Goal: Task Accomplishment & Management: Use online tool/utility

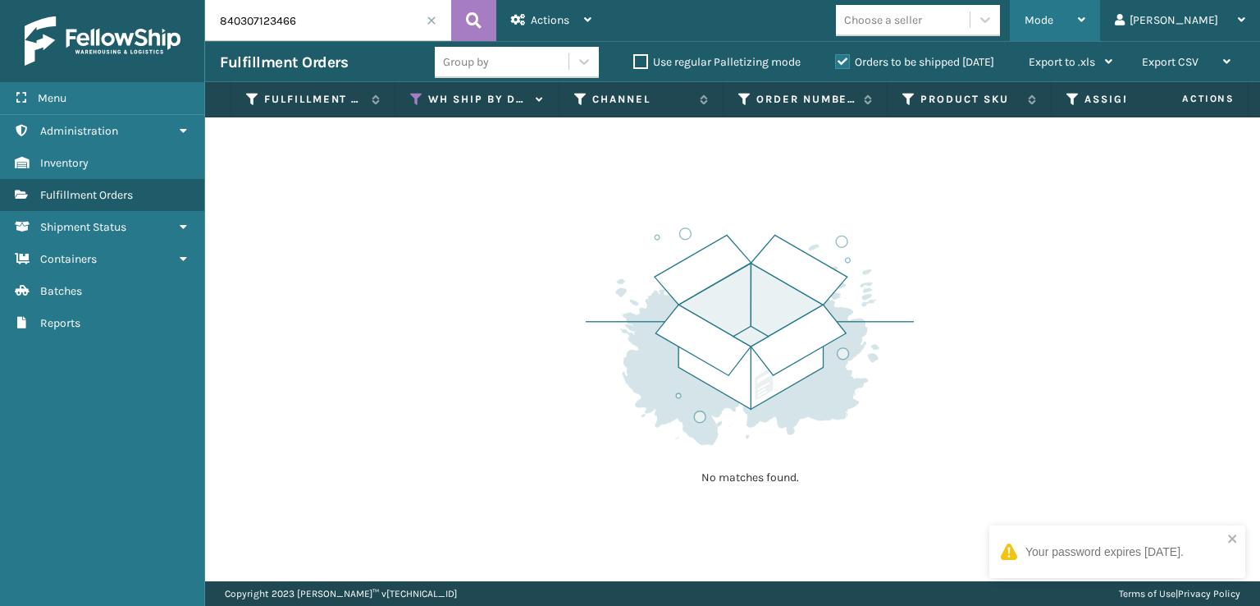
click at [1093, 21] on div "Mode Regular Mode Picking Mode Labeling Mode Exit Scan Mode" at bounding box center [1055, 20] width 90 height 41
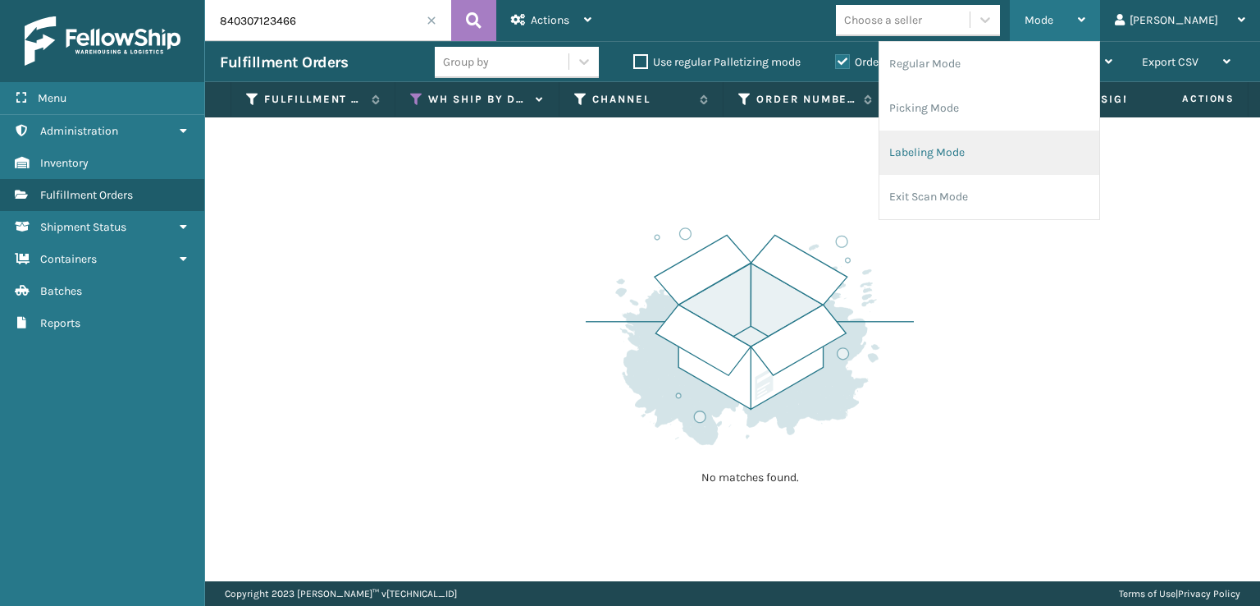
click at [972, 144] on li "Labeling Mode" at bounding box center [990, 152] width 220 height 44
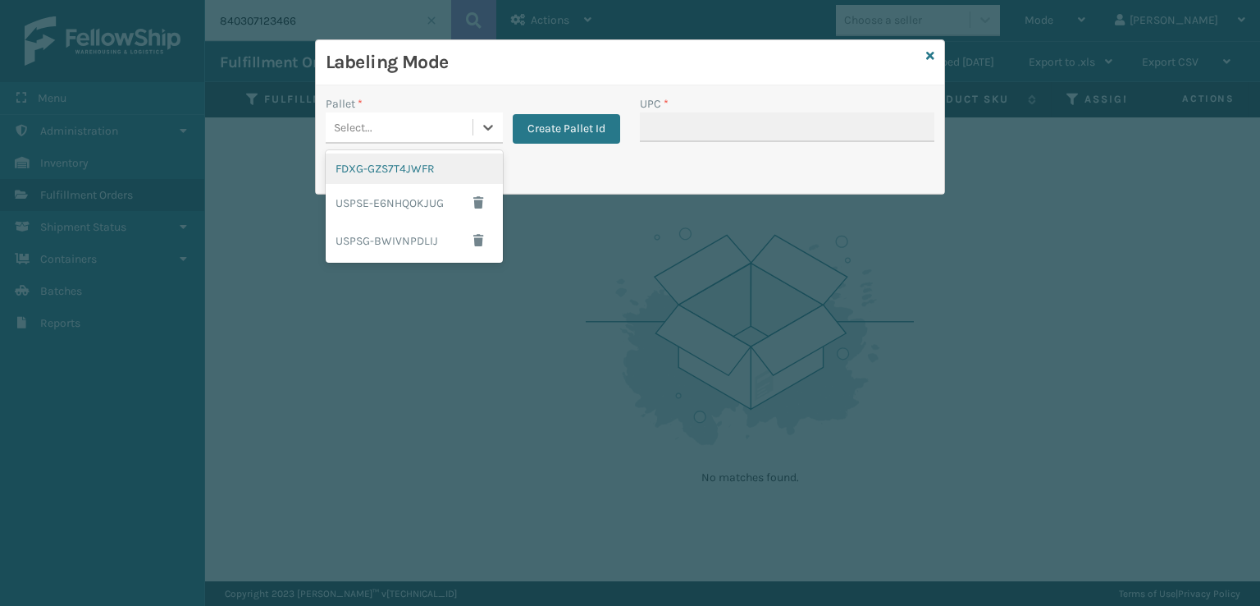
click at [446, 122] on div "Select..." at bounding box center [399, 127] width 147 height 27
click at [379, 170] on div "FDXG-GZS7T4JWFR" at bounding box center [414, 168] width 177 height 30
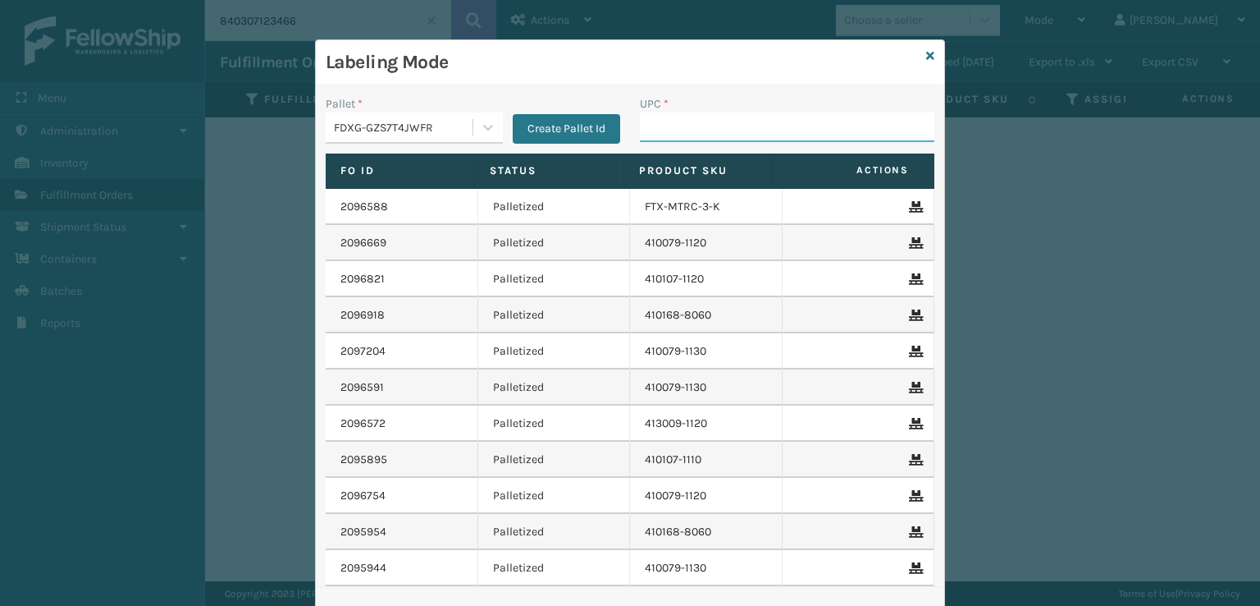
click at [725, 122] on input "UPC *" at bounding box center [787, 127] width 295 height 30
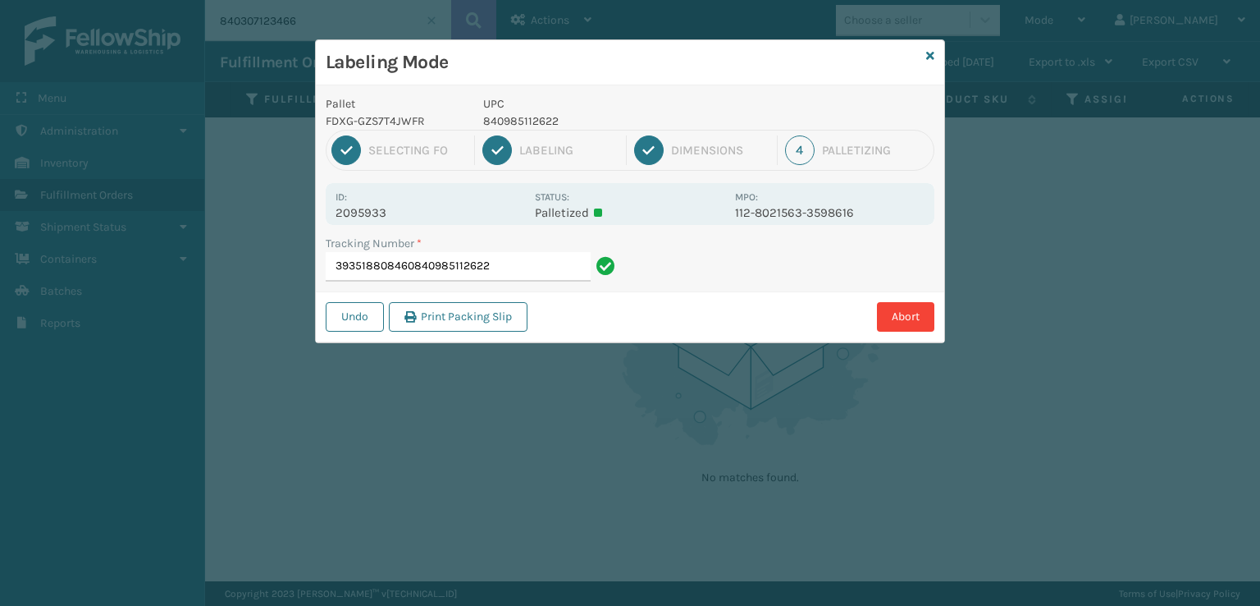
type input "393518808460840985112622"
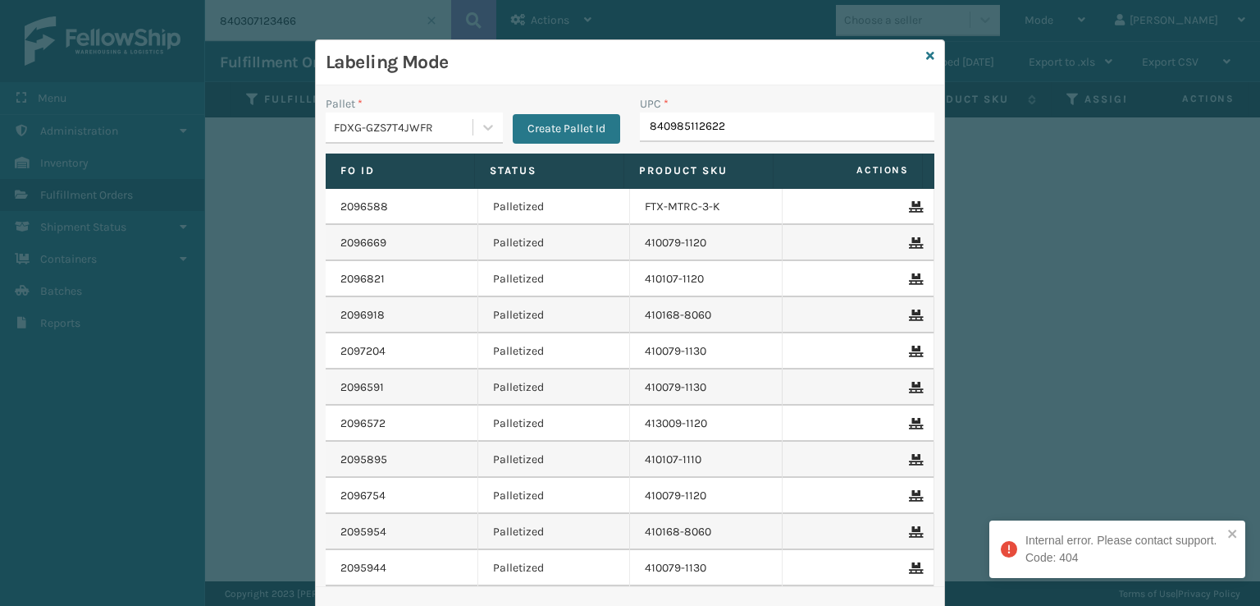
type input "840985112622"
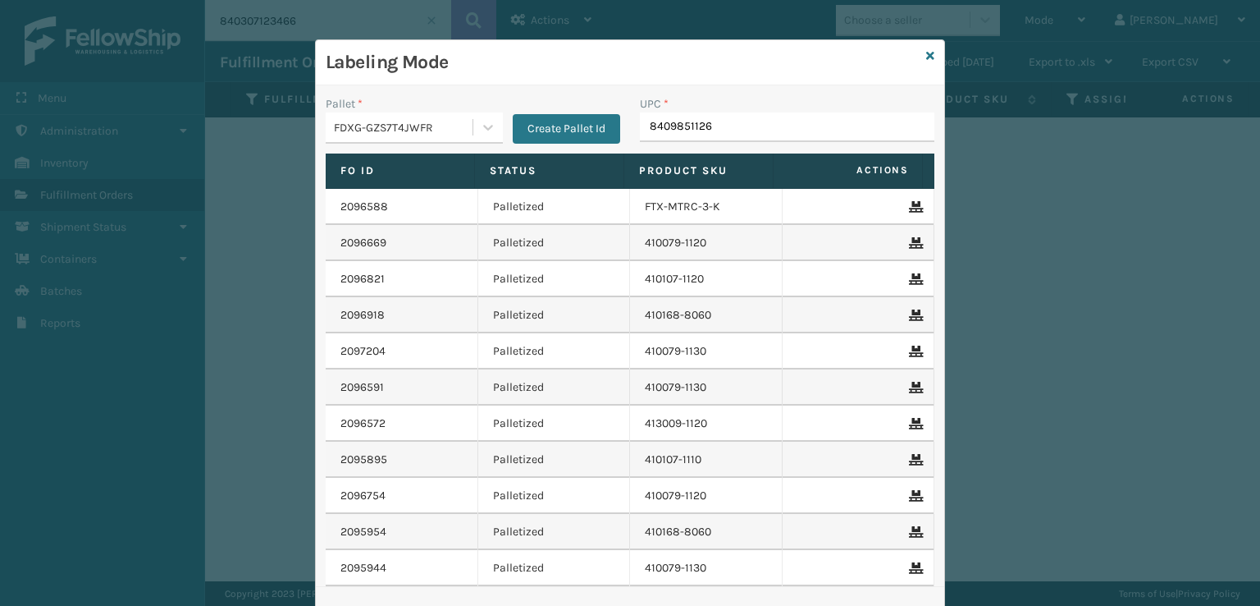
type input "84098511262"
type input "8409851"
type input "MIL-ARCH-CBNT-BX 2"
click at [752, 109] on div "UPC *" at bounding box center [787, 103] width 295 height 17
drag, startPoint x: 765, startPoint y: 127, endPoint x: 637, endPoint y: 123, distance: 128.1
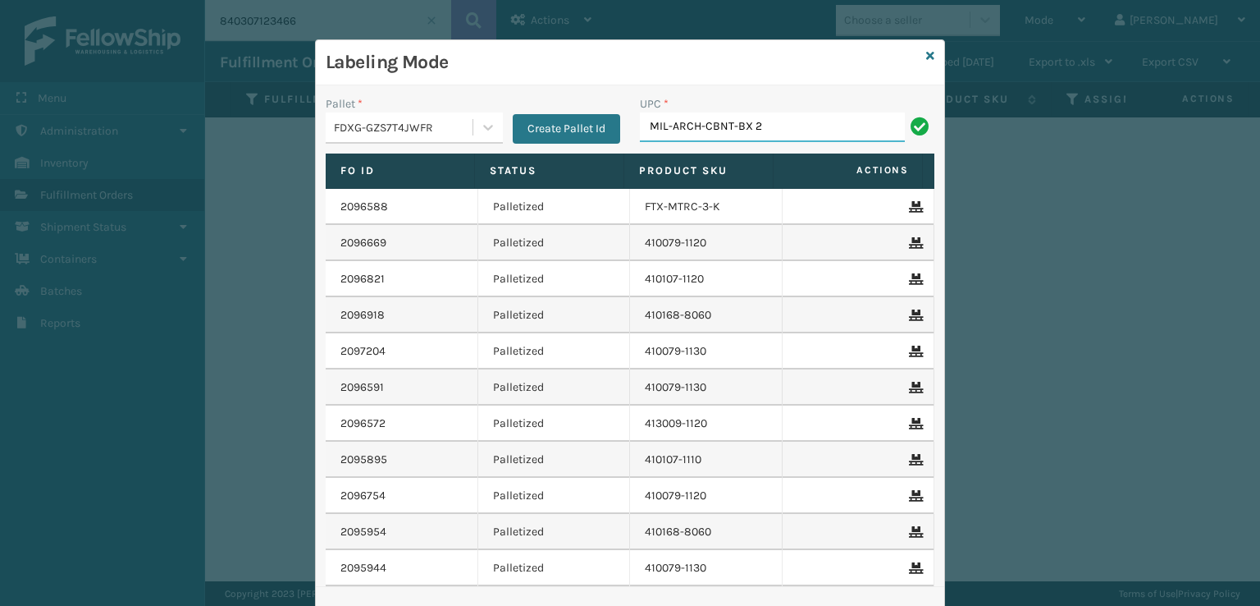
click at [640, 123] on input "MIL-ARCH-CBNT-BX 2" at bounding box center [772, 127] width 265 height 30
click at [779, 125] on input "MIL-ARCH-CBNT-BX 2" at bounding box center [772, 127] width 265 height 30
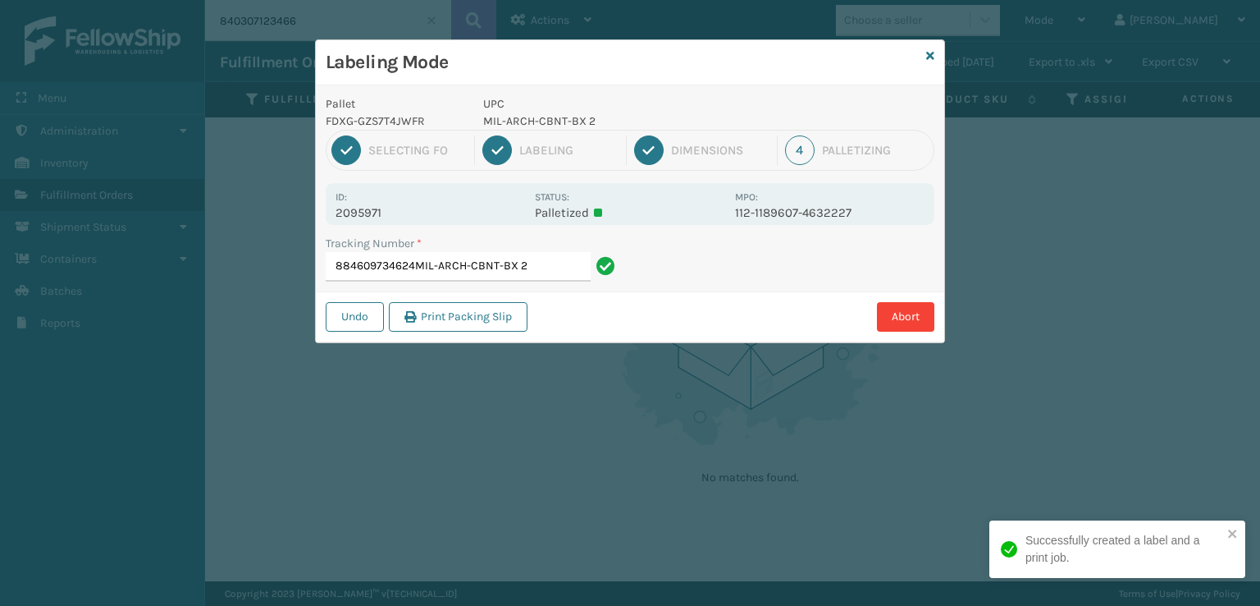
type input "884609734624MIL-ARCH-CBNT-BX2"
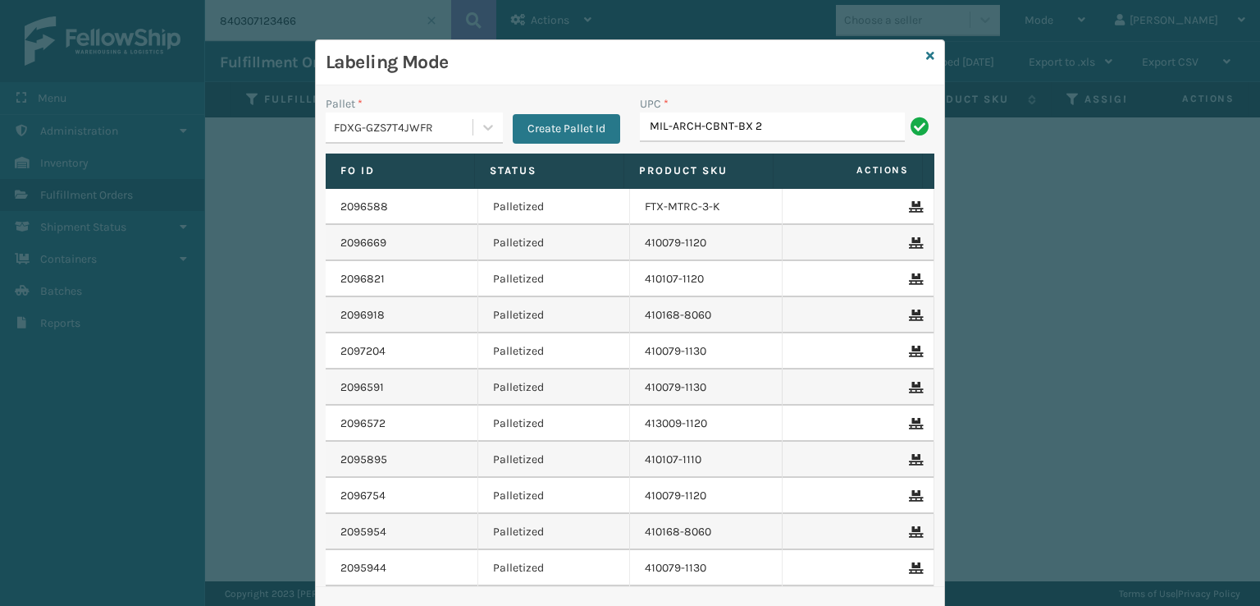
type input "MIL-ARCH-CBNT-BX 2"
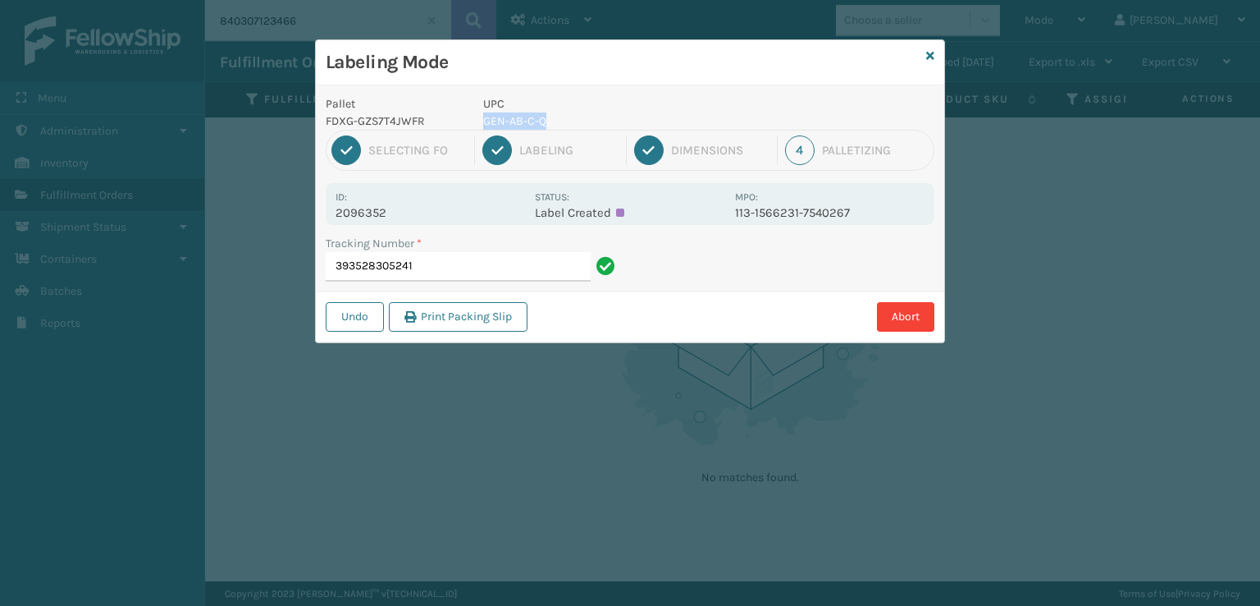
drag, startPoint x: 552, startPoint y: 121, endPoint x: 478, endPoint y: 119, distance: 74.7
click at [478, 119] on div "UPC GEN-AB-C-Q" at bounding box center [604, 112] width 262 height 34
copy p "GEN-AB-C-Q"
click at [472, 258] on input "393528305241" at bounding box center [458, 267] width 265 height 30
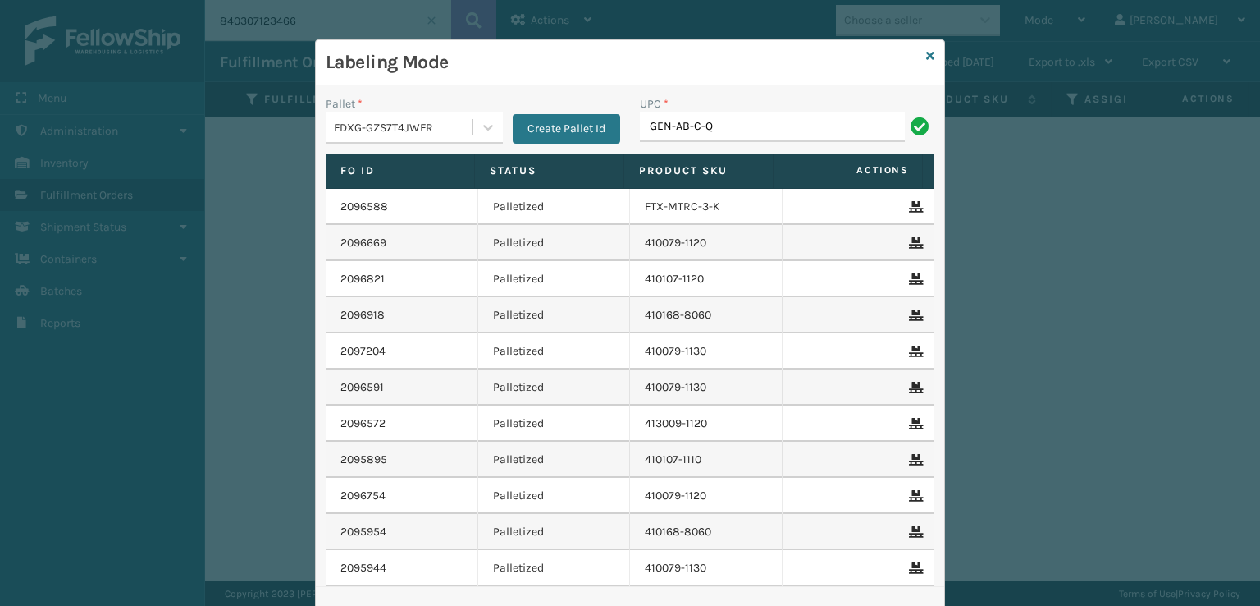
type input "GEN-AB-C-Q"
type input "MIL-ARCH-CBNT-BX 1"
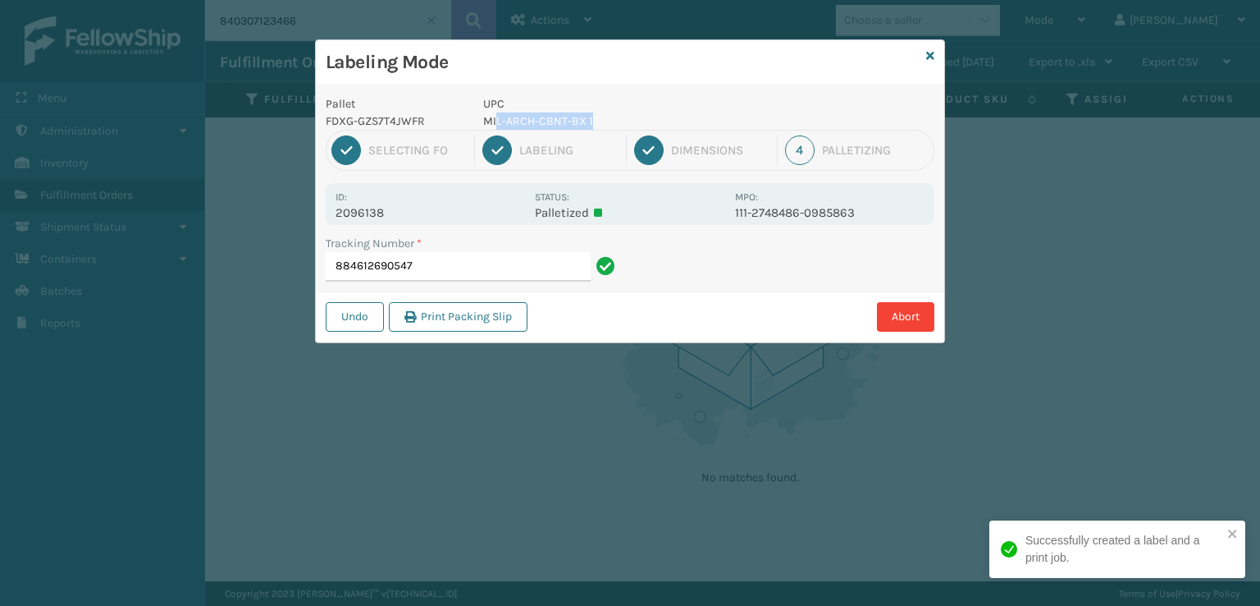
drag, startPoint x: 612, startPoint y: 124, endPoint x: 490, endPoint y: 121, distance: 122.3
click at [491, 122] on p "MIL-ARCH-CBNT-BX 1" at bounding box center [604, 120] width 242 height 17
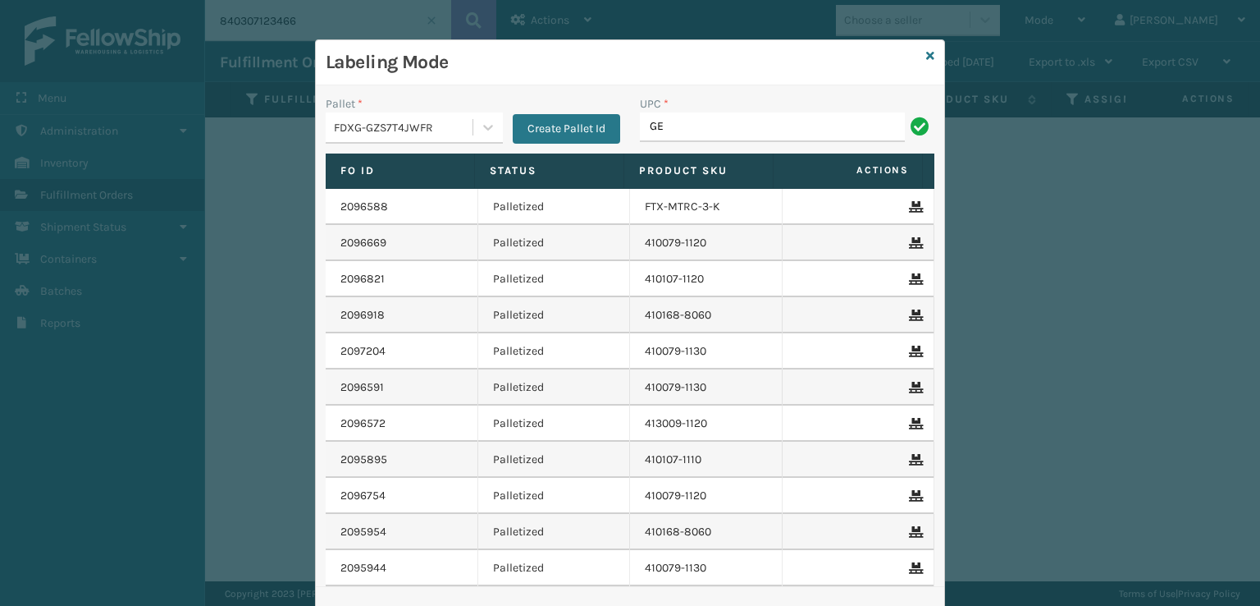
type input "G"
type input "MIL-ARCH-CBNT-BX 1"
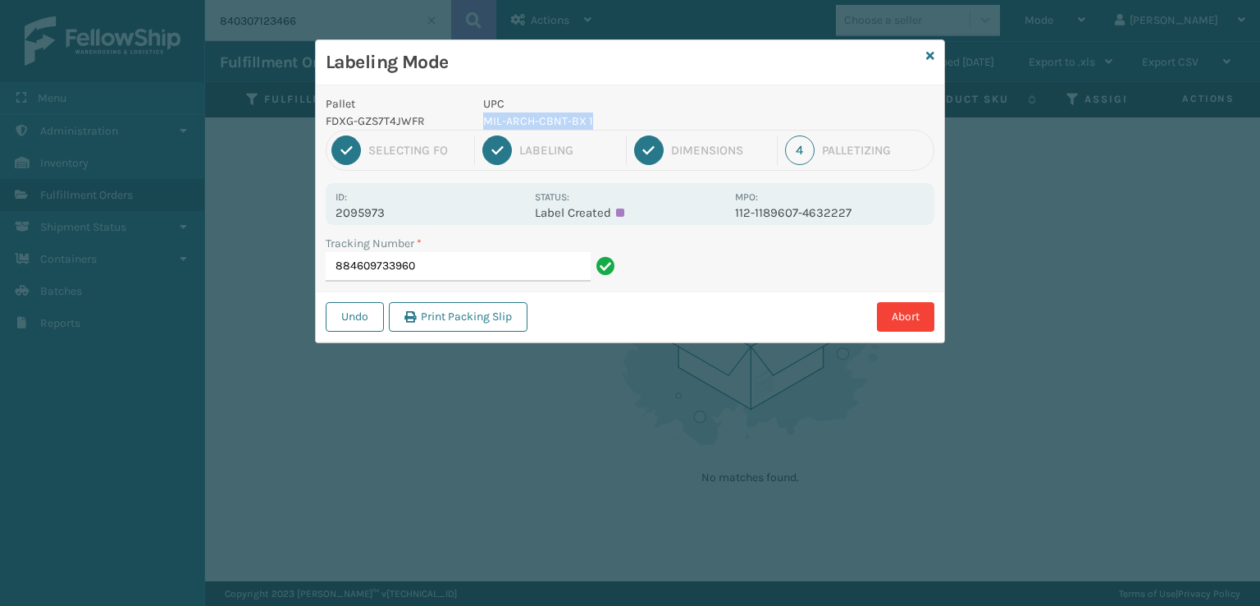
drag, startPoint x: 601, startPoint y: 121, endPoint x: 482, endPoint y: 125, distance: 118.2
click at [483, 125] on p "MIL-ARCH-CBNT-BX 1" at bounding box center [604, 120] width 242 height 17
copy p "MIL-ARCH-CBNT-BX 1"
click at [499, 270] on input "884609733960" at bounding box center [458, 267] width 265 height 30
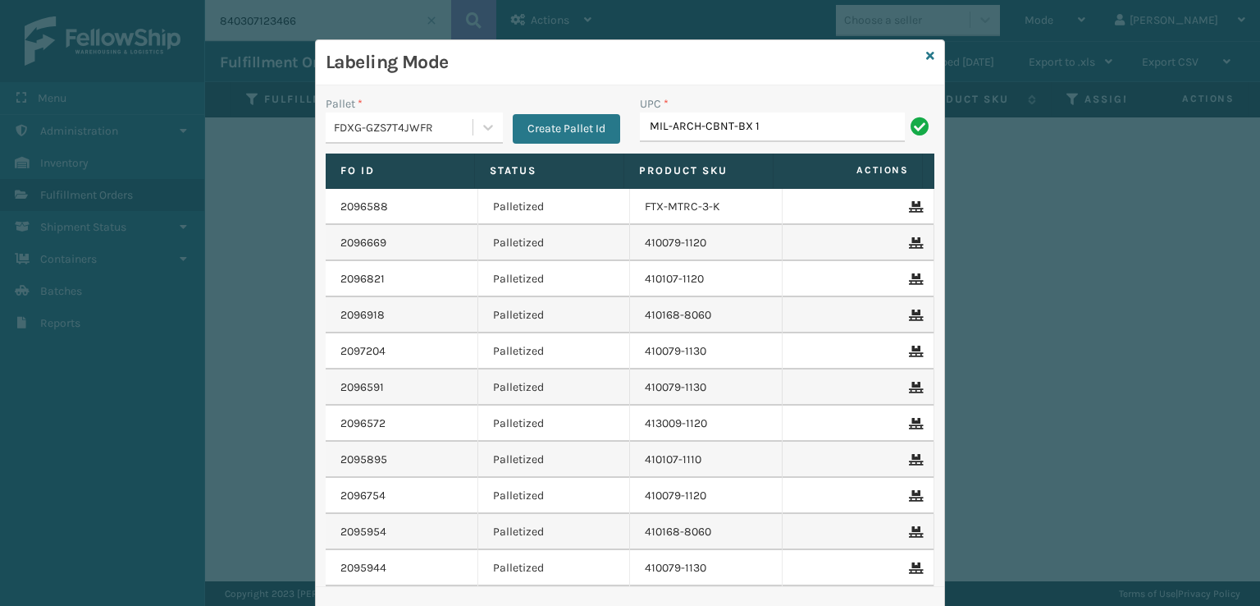
type input "MIL-ARCH-CBNT-BX 1"
type input "MIL-ARCH-CBNT-BX 2"
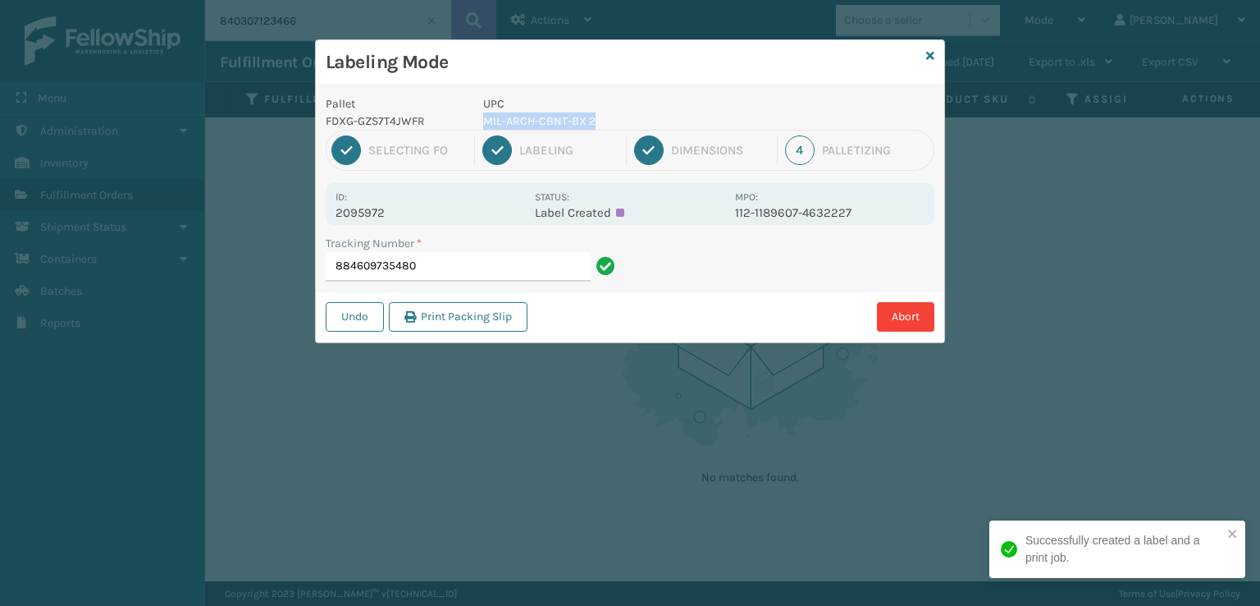
drag, startPoint x: 614, startPoint y: 110, endPoint x: 591, endPoint y: 120, distance: 25.0
click at [591, 120] on div "UPC MIL-ARCH-CBNT-BX 2" at bounding box center [604, 112] width 262 height 34
copy div "MIL-ARCH-CBNT-BX 2"
click at [503, 263] on input "884609735480" at bounding box center [458, 267] width 265 height 30
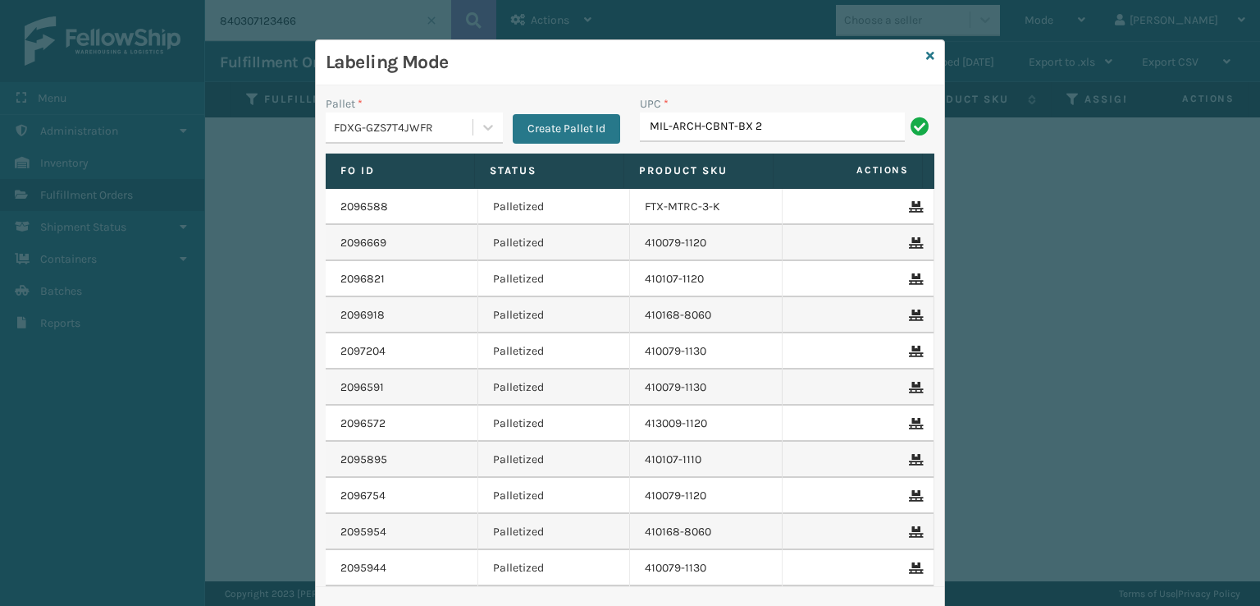
type input "MIL-ARCH-CBNT-BX 2"
type input "840985124175"
type input "MIL-ARCH-CBNT-BX 1"
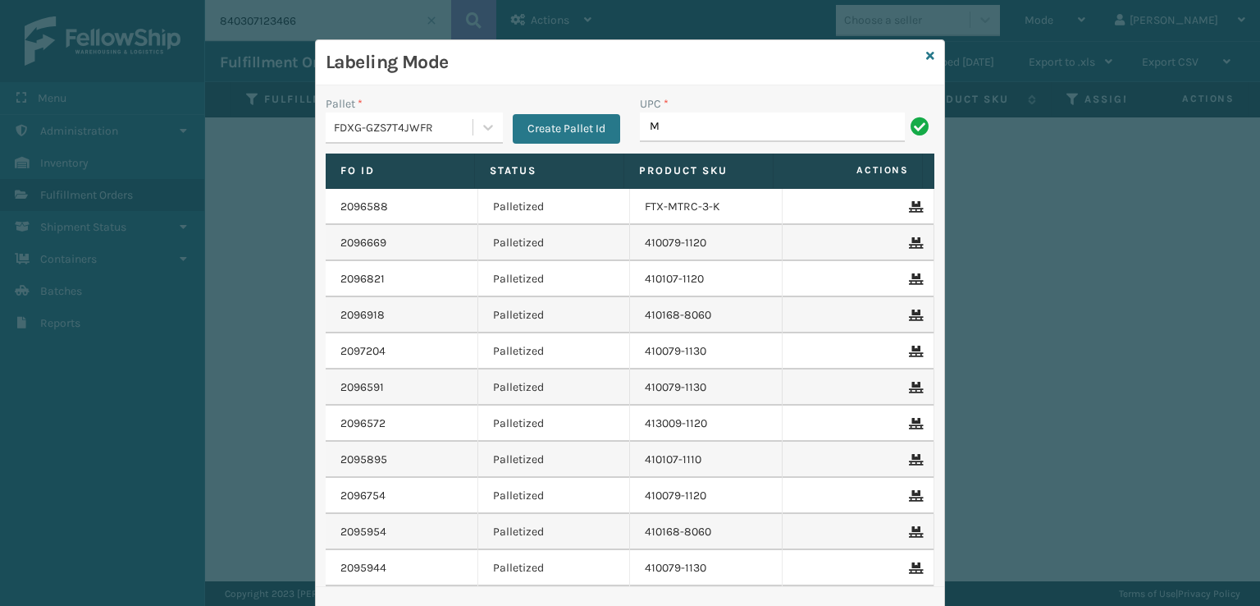
type input "MIL-ARCH-CBNT-BX 1"
type input "810081964999"
type input "8499860139"
type input "MIL-ARCH-CBNT-BX 1"
type input "MIL-ARCH-CBNT-BX 2"
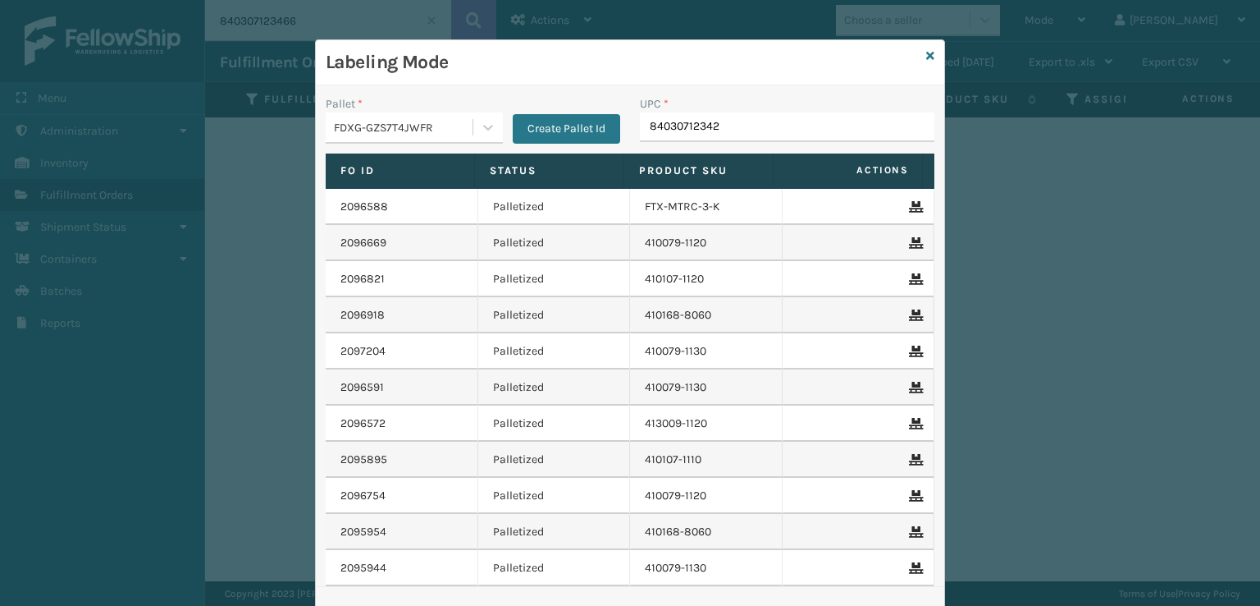
type input "840307123428"
type input "0803130660"
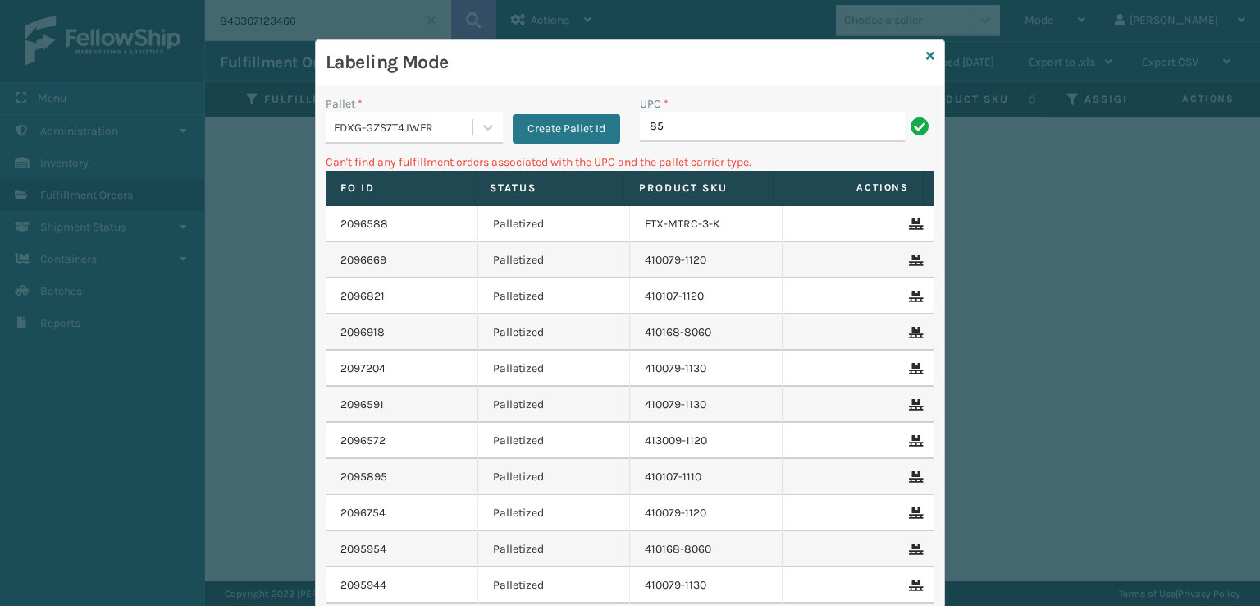
type input "8"
type input "4"
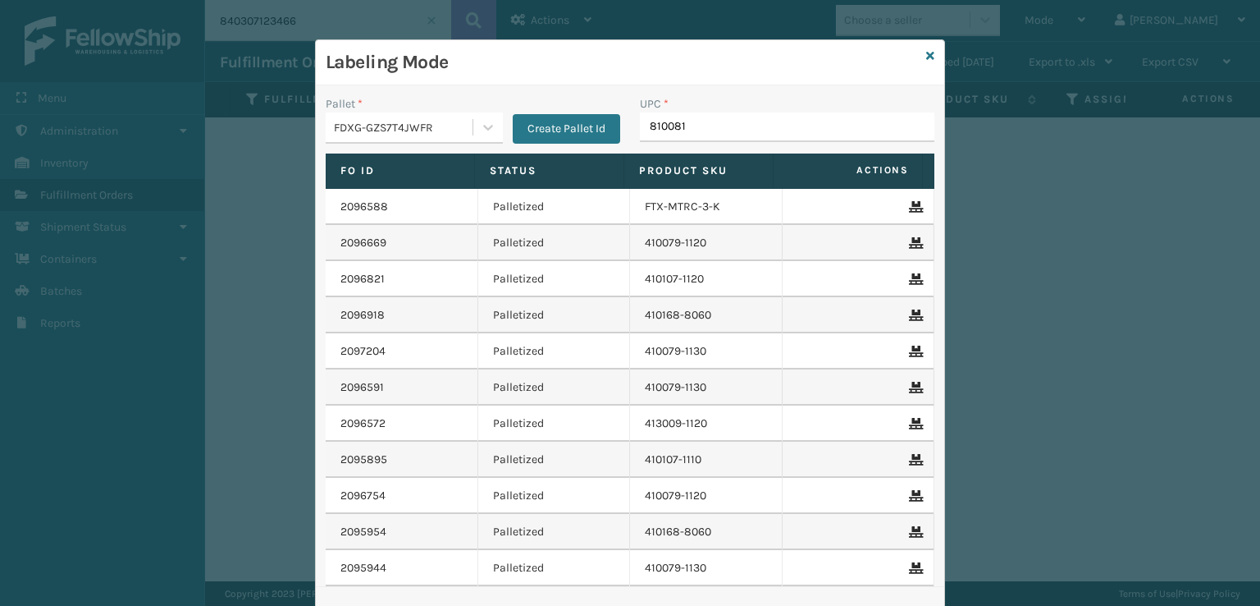
type input "8100819"
click at [917, 56] on div "Labeling Mode" at bounding box center [630, 62] width 629 height 45
click at [926, 55] on icon at bounding box center [930, 55] width 8 height 11
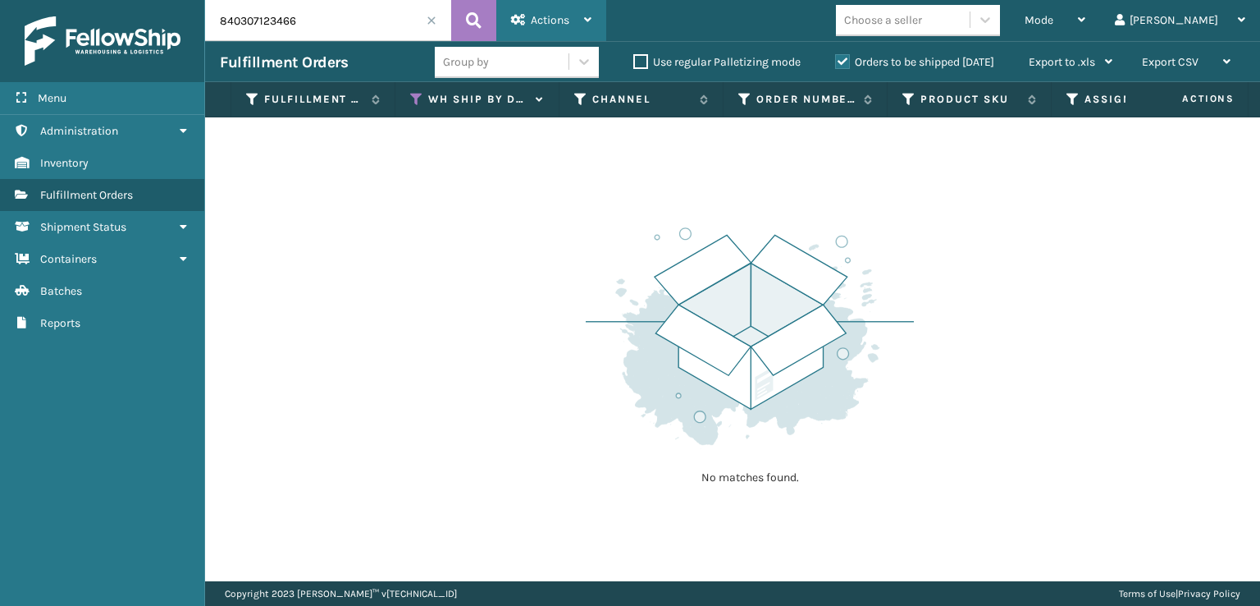
click at [538, 11] on div "Actions" at bounding box center [551, 20] width 80 height 41
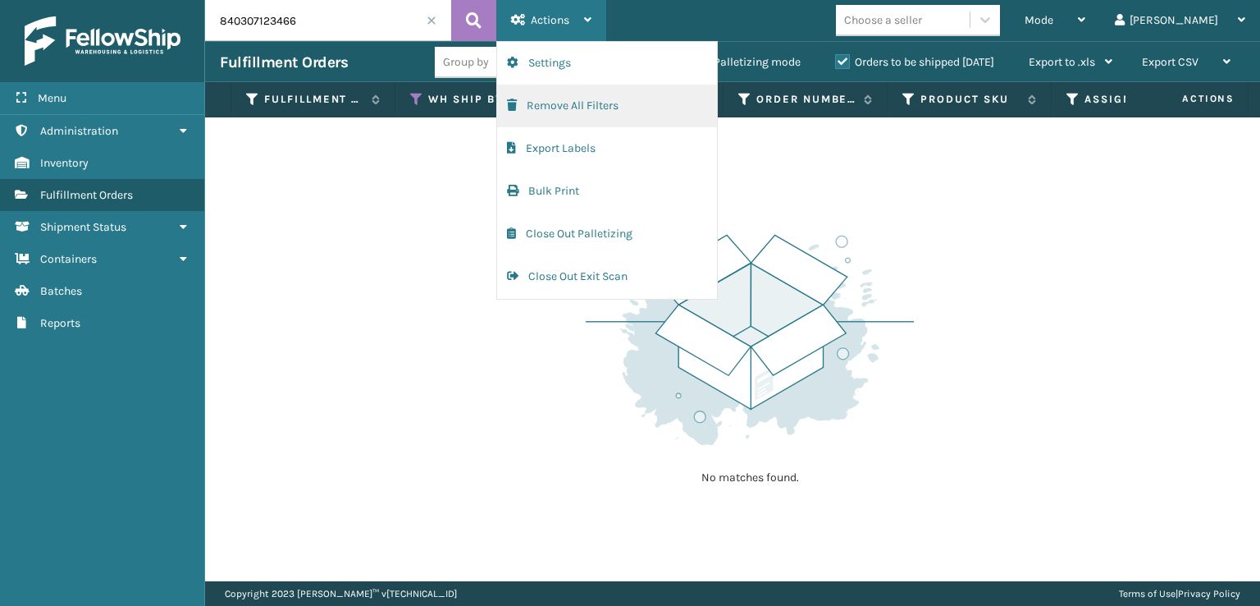
click at [517, 101] on button "Remove All Filters" at bounding box center [607, 106] width 220 height 43
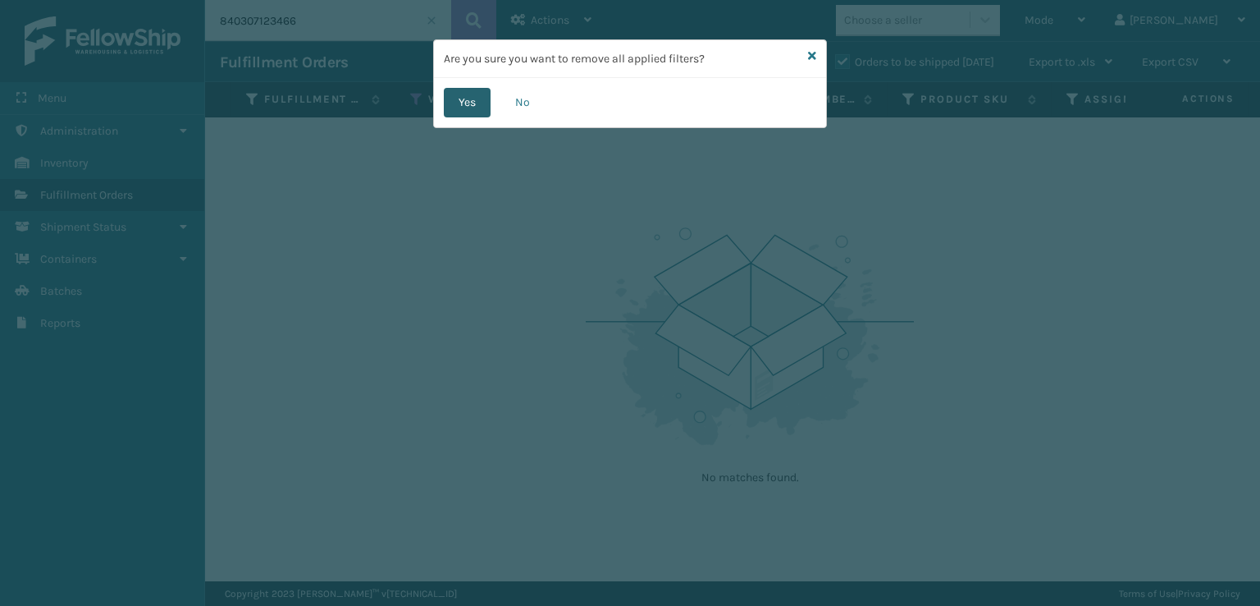
click at [473, 96] on button "Yes" at bounding box center [467, 103] width 47 height 30
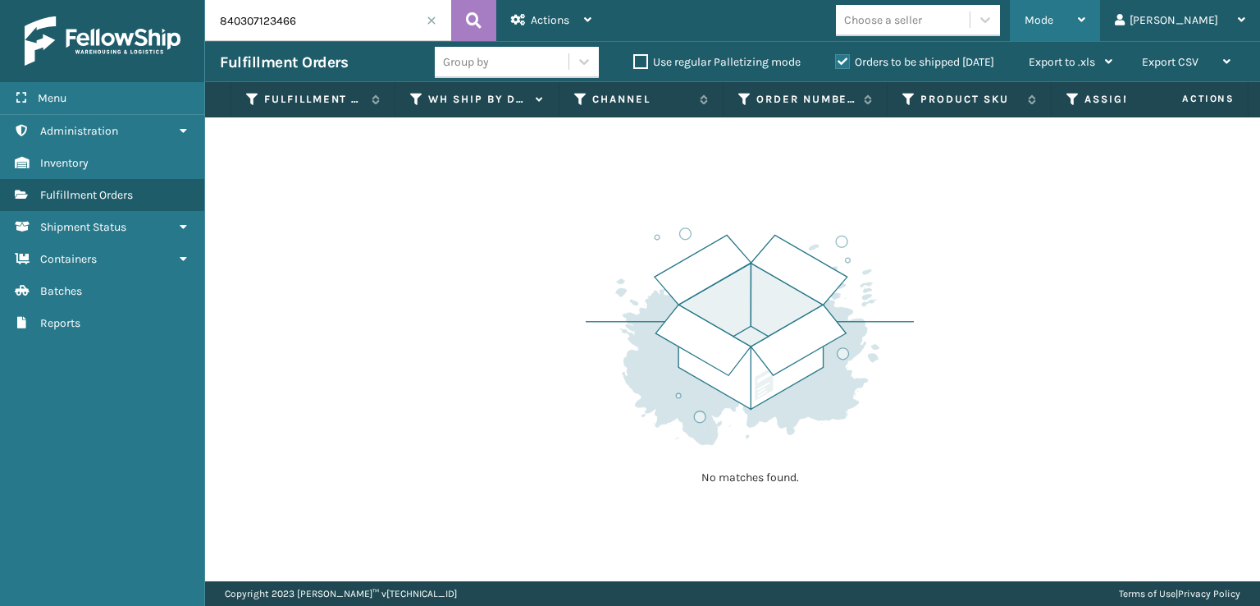
click at [1054, 24] on span "Mode" at bounding box center [1039, 20] width 29 height 14
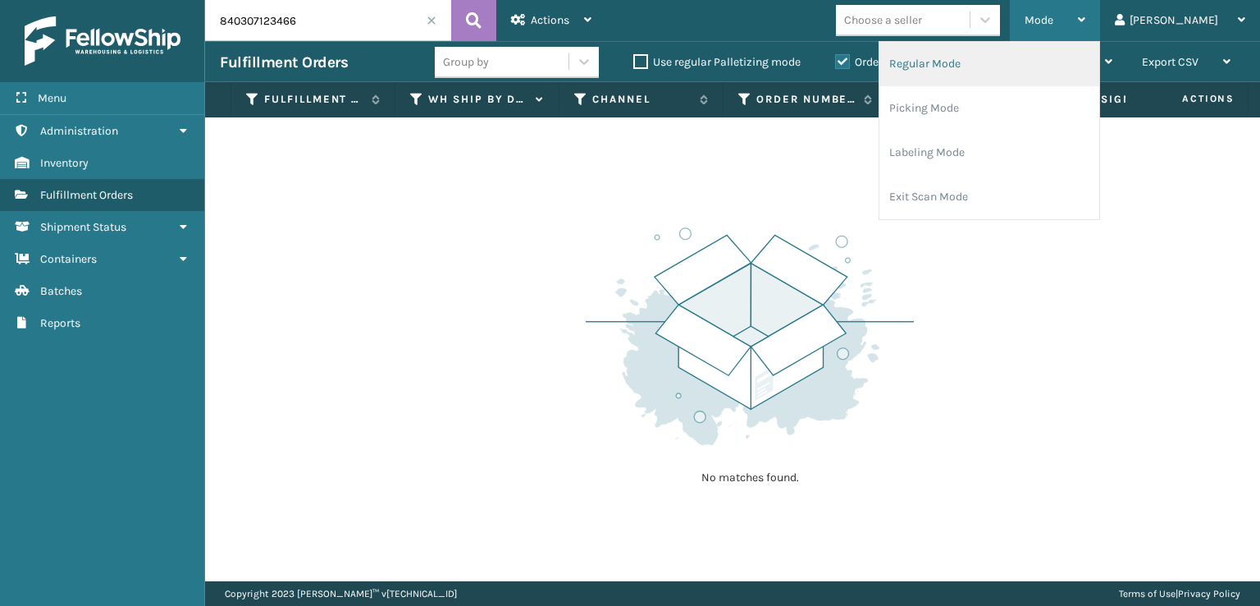
click at [1022, 76] on li "Regular Mode" at bounding box center [990, 64] width 220 height 44
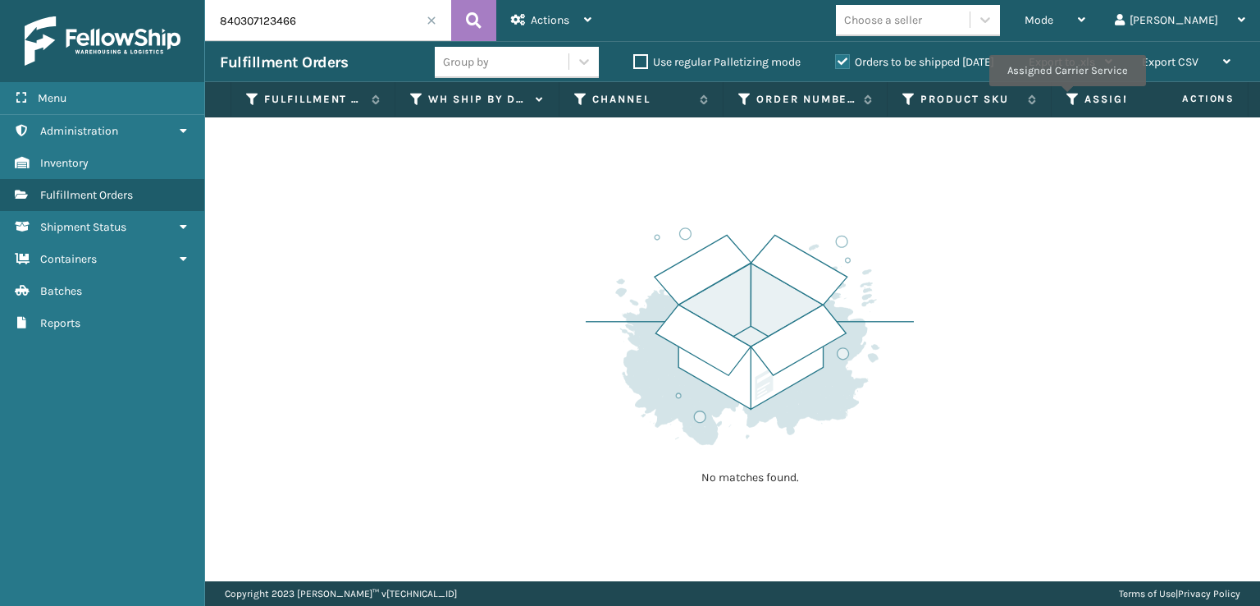
click at [1067, 98] on icon at bounding box center [1073, 99] width 13 height 15
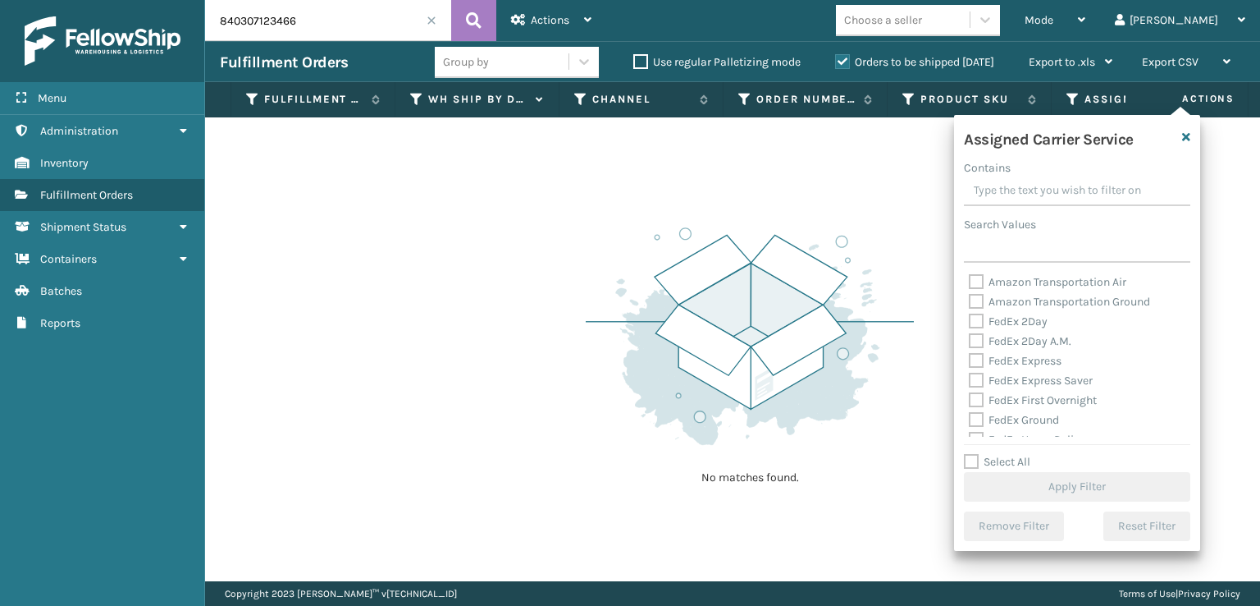
click at [981, 322] on label "FedEx 2Day" at bounding box center [1008, 321] width 79 height 14
click at [970, 322] on input "FedEx 2Day" at bounding box center [969, 317] width 1 height 11
checkbox input "true"
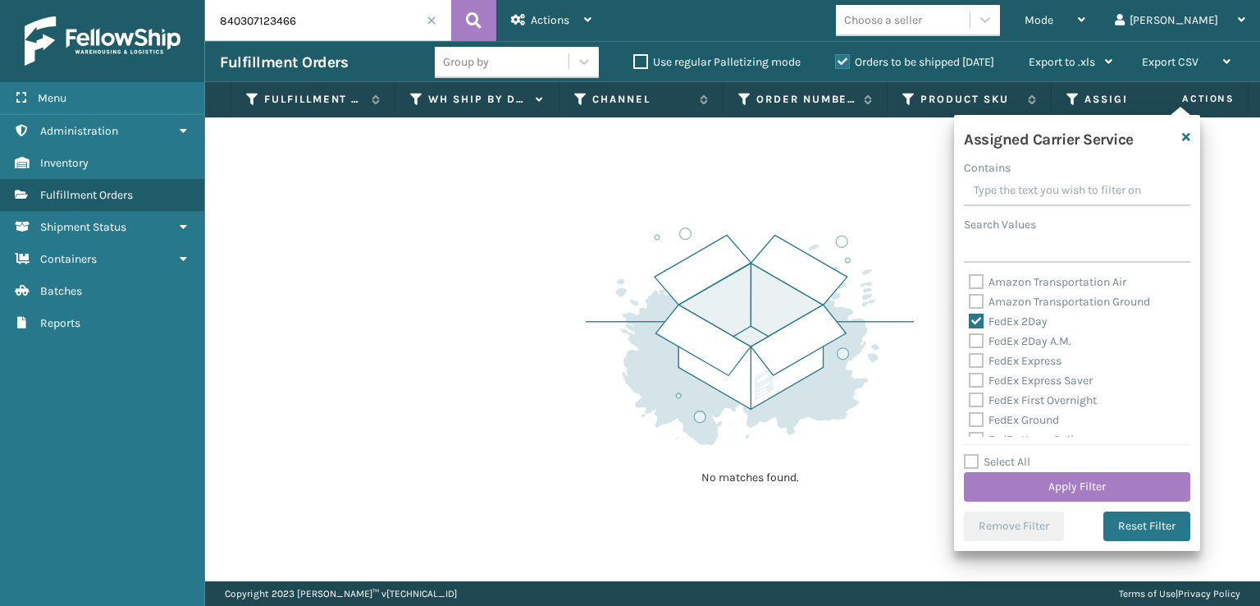
click at [978, 337] on label "FedEx 2Day A.M." at bounding box center [1020, 341] width 103 height 14
click at [970, 337] on input "FedEx 2Day A.M." at bounding box center [969, 336] width 1 height 11
checkbox input "true"
click at [975, 358] on label "FedEx Express" at bounding box center [1015, 361] width 93 height 14
click at [970, 358] on input "FedEx Express" at bounding box center [969, 356] width 1 height 11
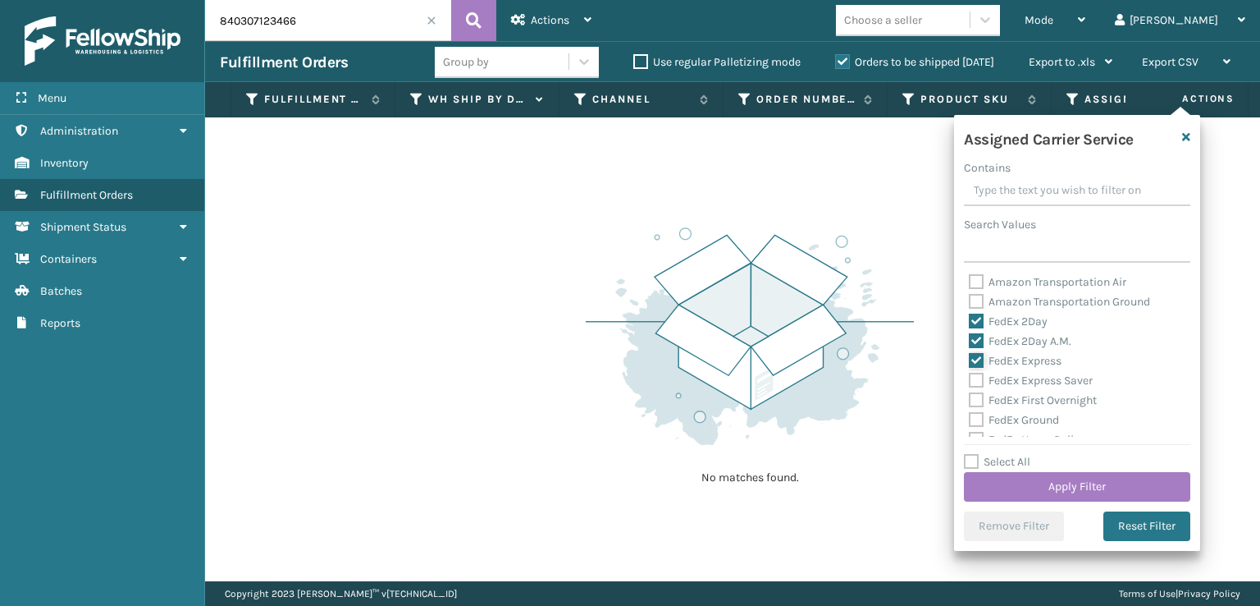
checkbox input "true"
click at [979, 382] on label "FedEx Express Saver" at bounding box center [1031, 380] width 124 height 14
click at [970, 382] on input "FedEx Express Saver" at bounding box center [969, 376] width 1 height 11
checkbox input "true"
click at [980, 393] on label "FedEx First Overnight" at bounding box center [1033, 400] width 128 height 14
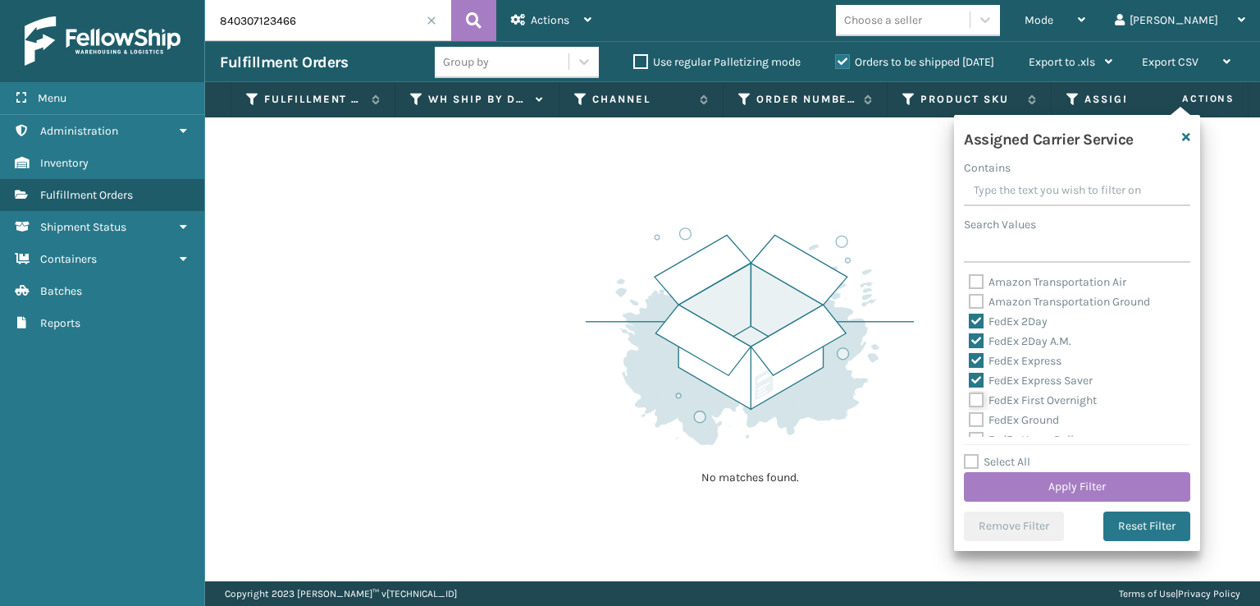
click at [970, 392] on input "FedEx First Overnight" at bounding box center [969, 396] width 1 height 11
checkbox input "true"
click at [972, 375] on label "FedEx Priority Overnight" at bounding box center [1040, 377] width 143 height 14
click at [970, 375] on input "FedEx Priority Overnight" at bounding box center [969, 373] width 1 height 11
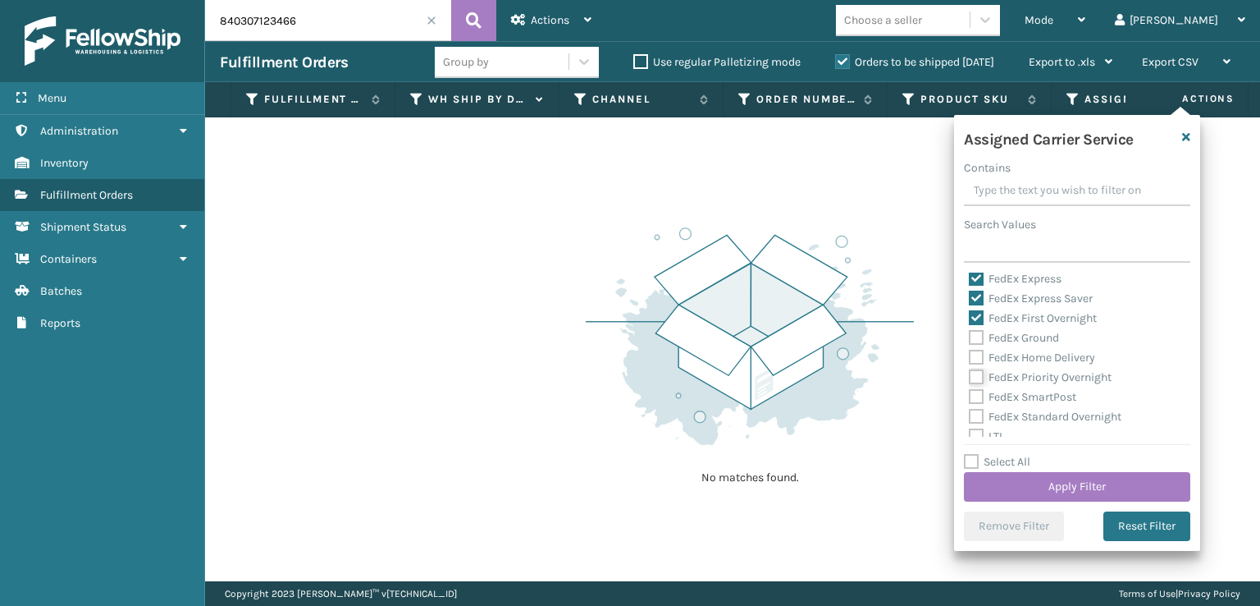
checkbox input "true"
click at [980, 356] on label "FedEx Home Delivery" at bounding box center [1032, 357] width 126 height 14
click at [970, 356] on input "FedEx Home Delivery" at bounding box center [969, 353] width 1 height 11
checkbox input "true"
click at [979, 345] on label "FedEx Ground" at bounding box center [1014, 338] width 90 height 14
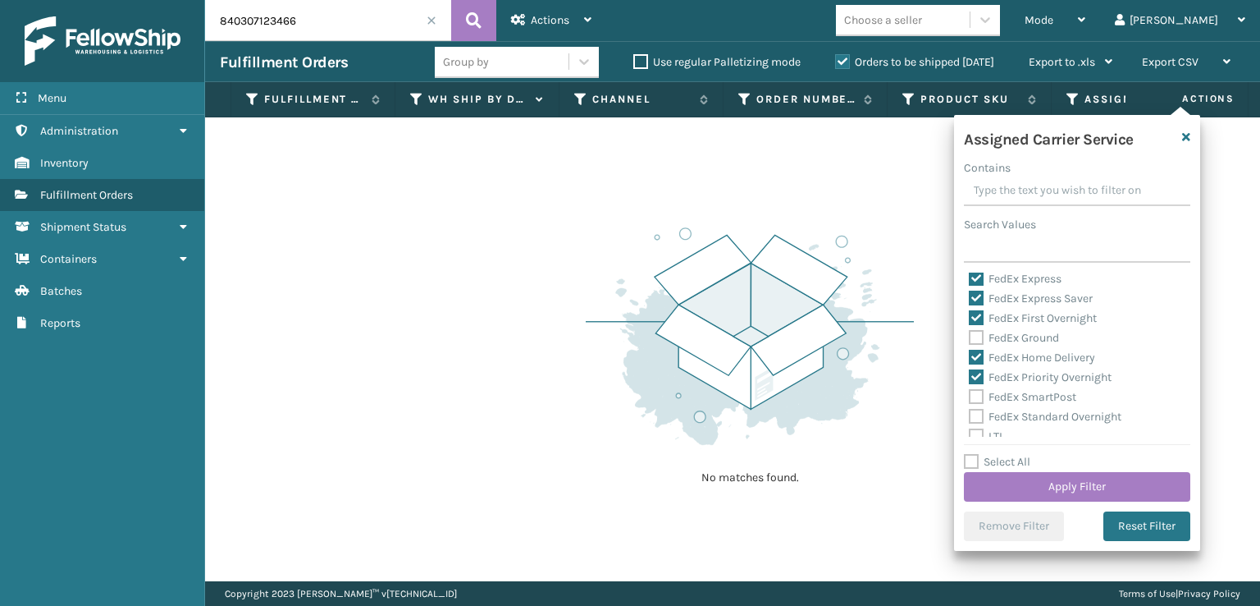
click at [970, 339] on input "FedEx Ground" at bounding box center [969, 333] width 1 height 11
checkbox input "true"
click at [974, 398] on label "FedEx SmartPost" at bounding box center [1022, 397] width 107 height 14
click at [970, 398] on input "FedEx SmartPost" at bounding box center [969, 392] width 1 height 11
checkbox input "true"
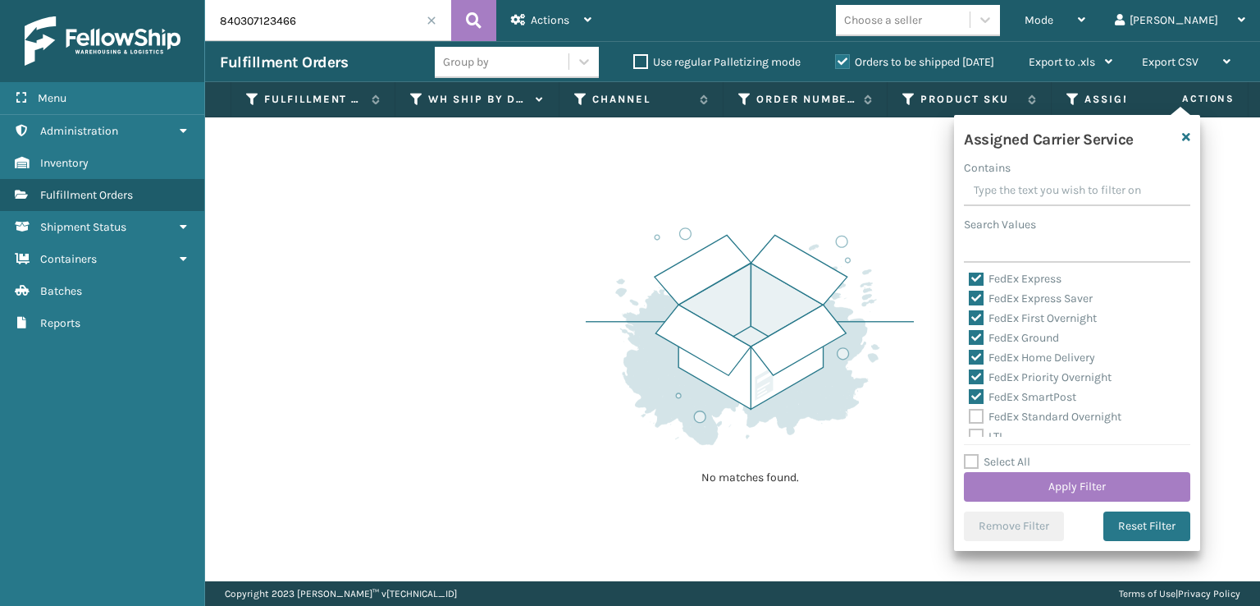
click at [976, 418] on label "FedEx Standard Overnight" at bounding box center [1045, 416] width 153 height 14
click at [970, 418] on input "FedEx Standard Overnight" at bounding box center [969, 412] width 1 height 11
checkbox input "true"
click at [994, 487] on button "Apply Filter" at bounding box center [1077, 487] width 226 height 30
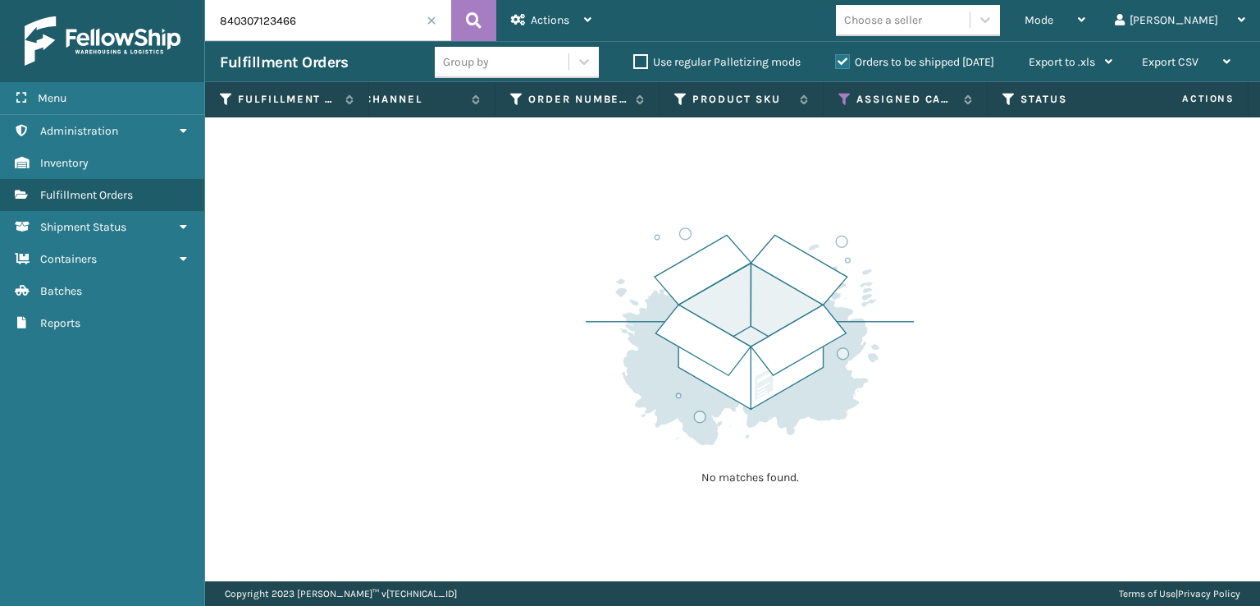
scroll to position [0, 245]
click at [992, 102] on icon at bounding box center [992, 99] width 13 height 15
click at [428, 17] on span at bounding box center [432, 21] width 10 height 10
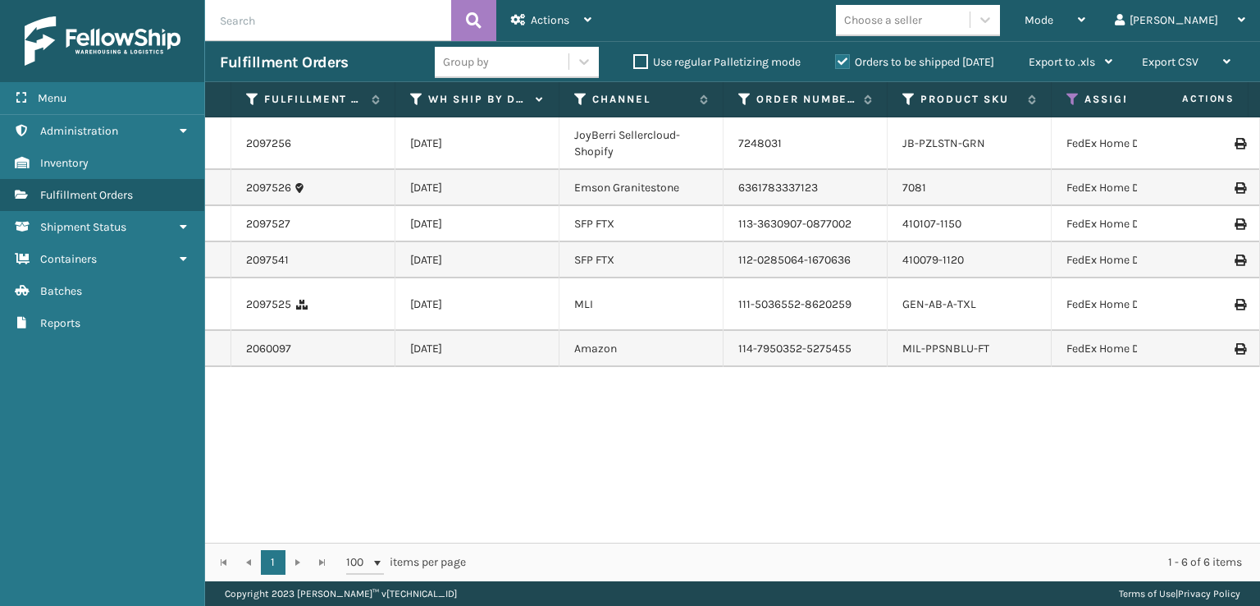
click at [1070, 92] on icon at bounding box center [1073, 99] width 13 height 15
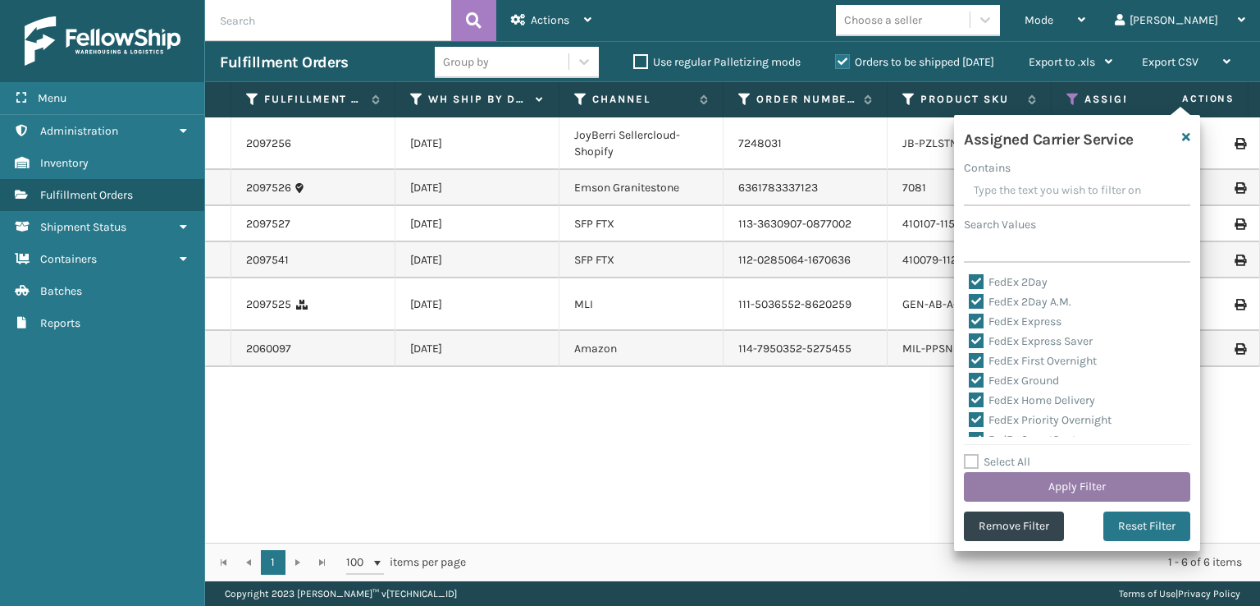
click at [1027, 481] on button "Apply Filter" at bounding box center [1077, 487] width 226 height 30
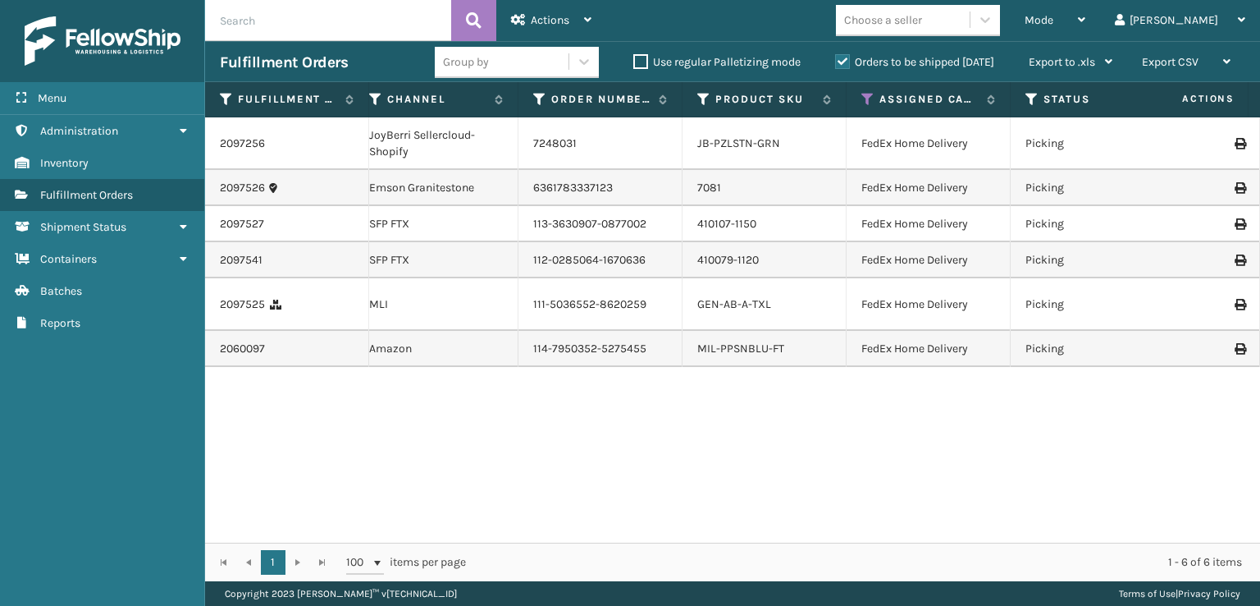
scroll to position [0, 213]
click at [1021, 103] on icon at bounding box center [1023, 99] width 13 height 15
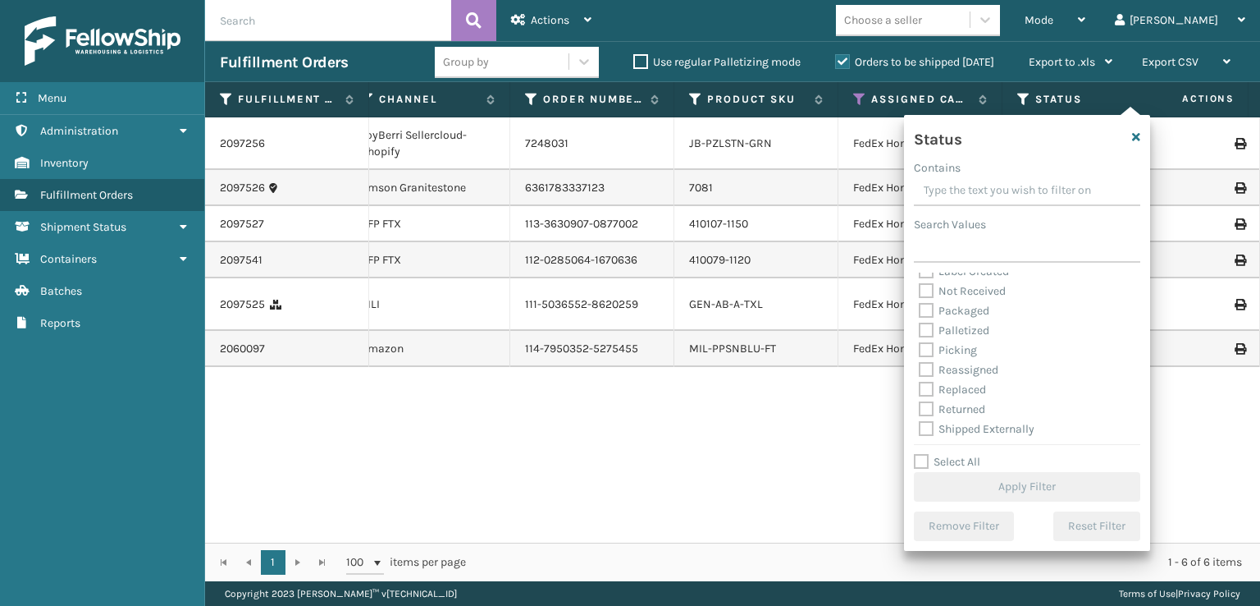
scroll to position [92, 0]
drag, startPoint x: 929, startPoint y: 350, endPoint x: 942, endPoint y: 359, distance: 15.5
click at [930, 352] on label "Picking" at bounding box center [948, 348] width 58 height 14
click at [926, 350] on label "Picking" at bounding box center [948, 348] width 58 height 14
click at [920, 349] on input "Picking" at bounding box center [919, 343] width 1 height 11
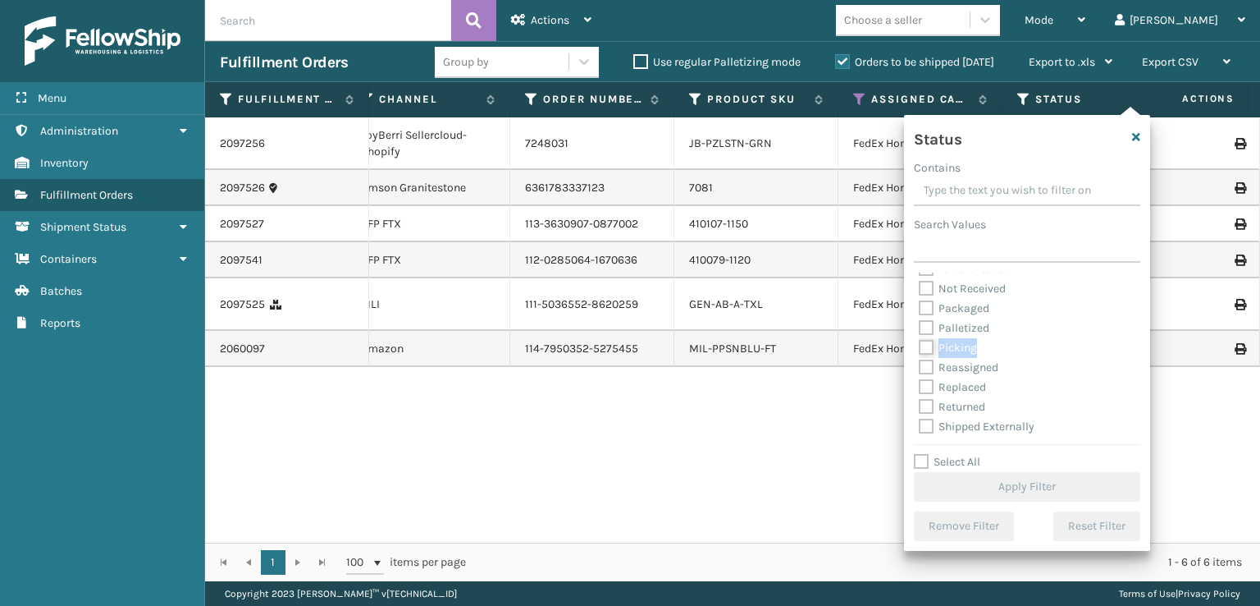
checkbox input "true"
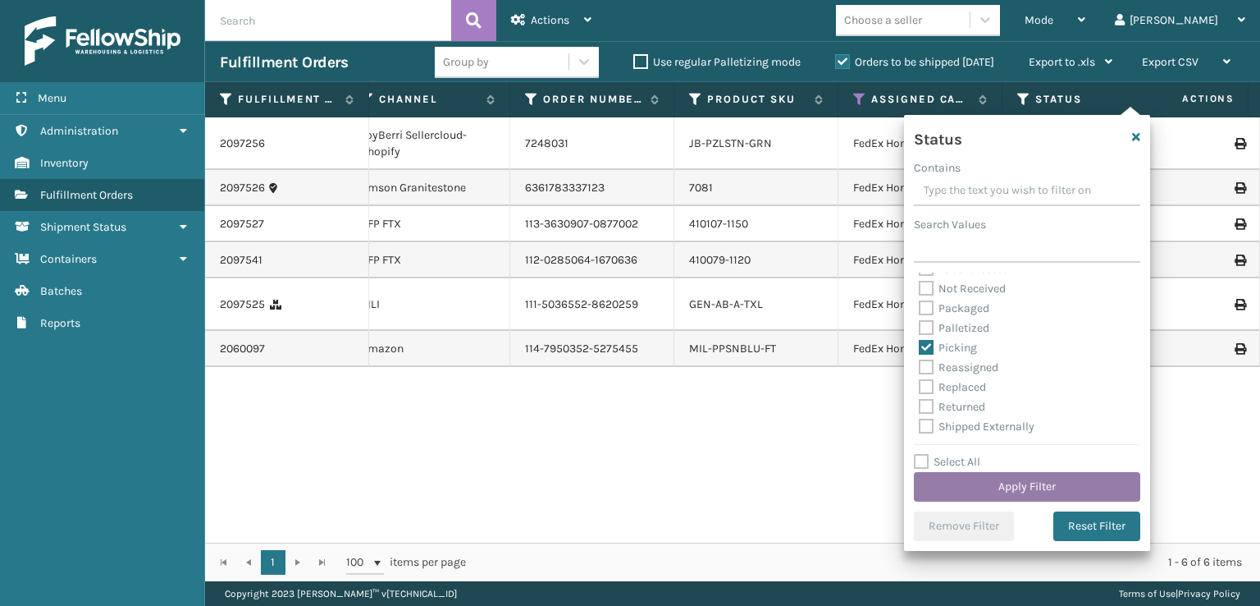
click at [975, 482] on button "Apply Filter" at bounding box center [1027, 487] width 226 height 30
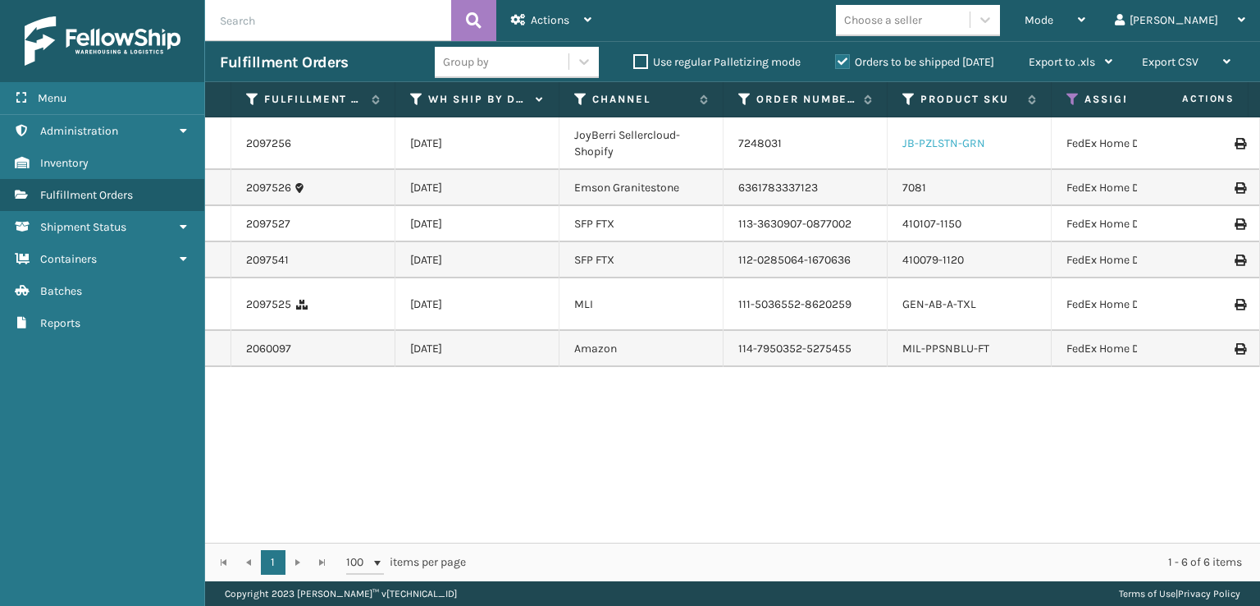
click at [967, 143] on link "JB-PZLSTN-GRN" at bounding box center [944, 143] width 83 height 14
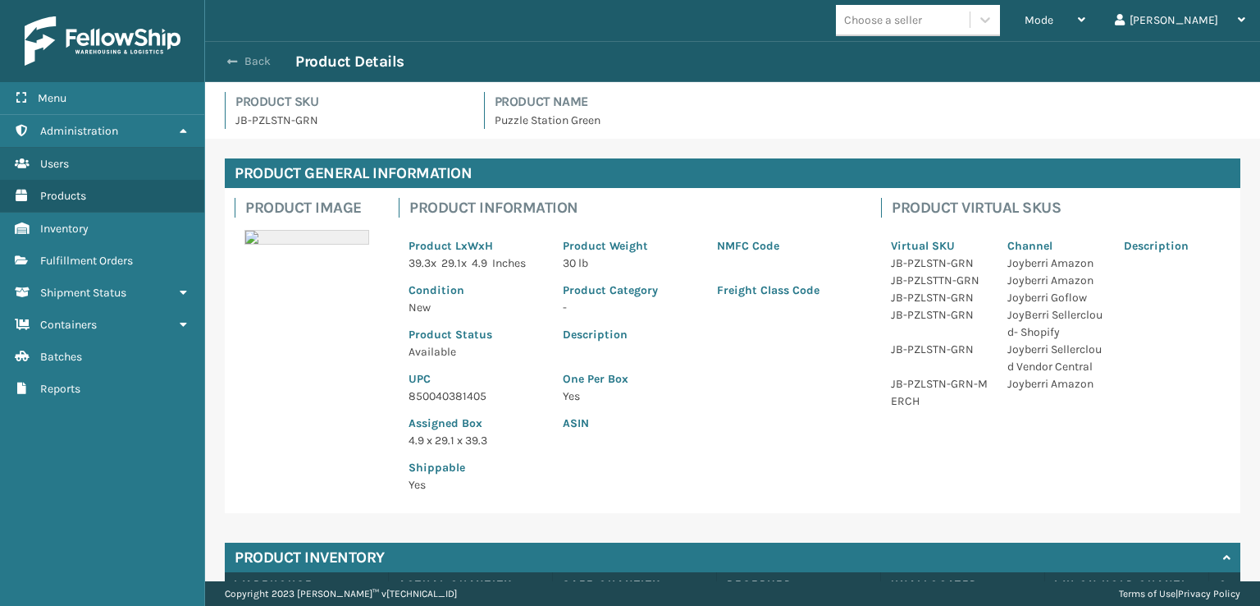
click at [231, 62] on span "button" at bounding box center [232, 61] width 10 height 11
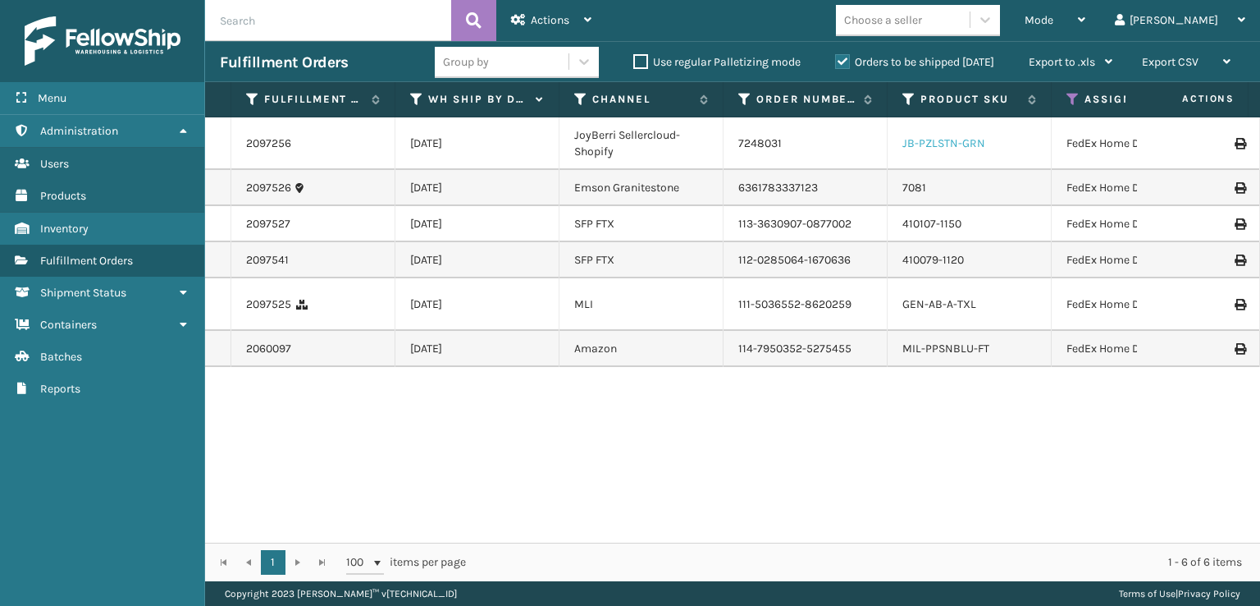
click at [917, 146] on link "JB-PZLSTN-GRN" at bounding box center [944, 143] width 83 height 14
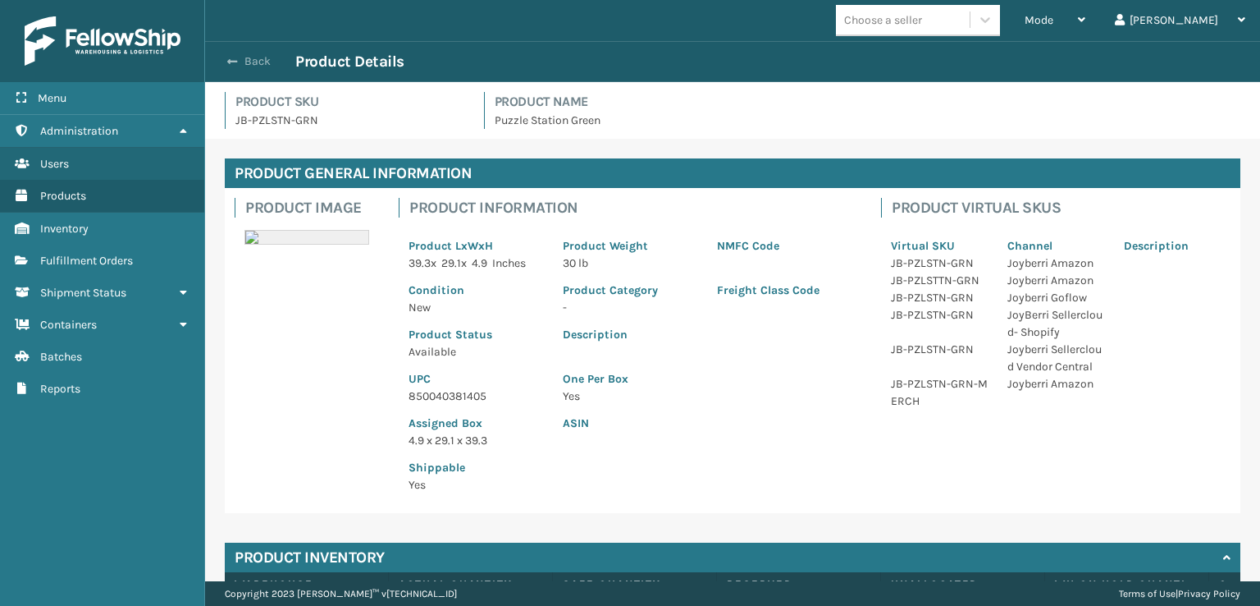
click at [231, 62] on span "button" at bounding box center [232, 61] width 10 height 11
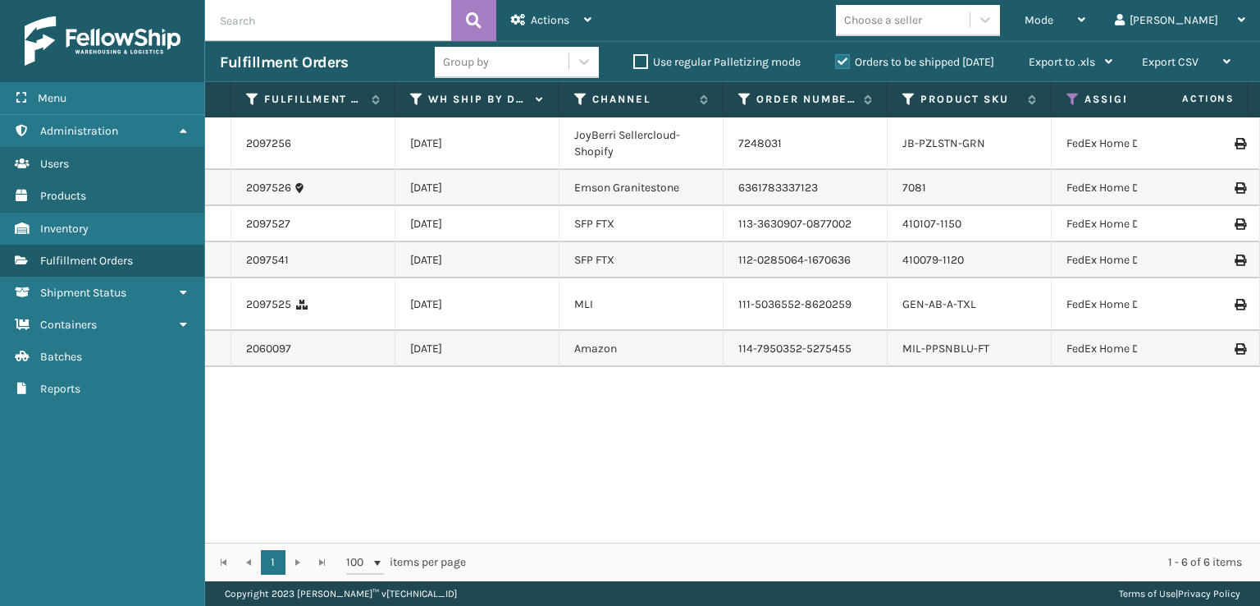
click at [263, 303] on td "2097525" at bounding box center [313, 304] width 164 height 53
click at [263, 306] on link "2097525" at bounding box center [268, 304] width 45 height 16
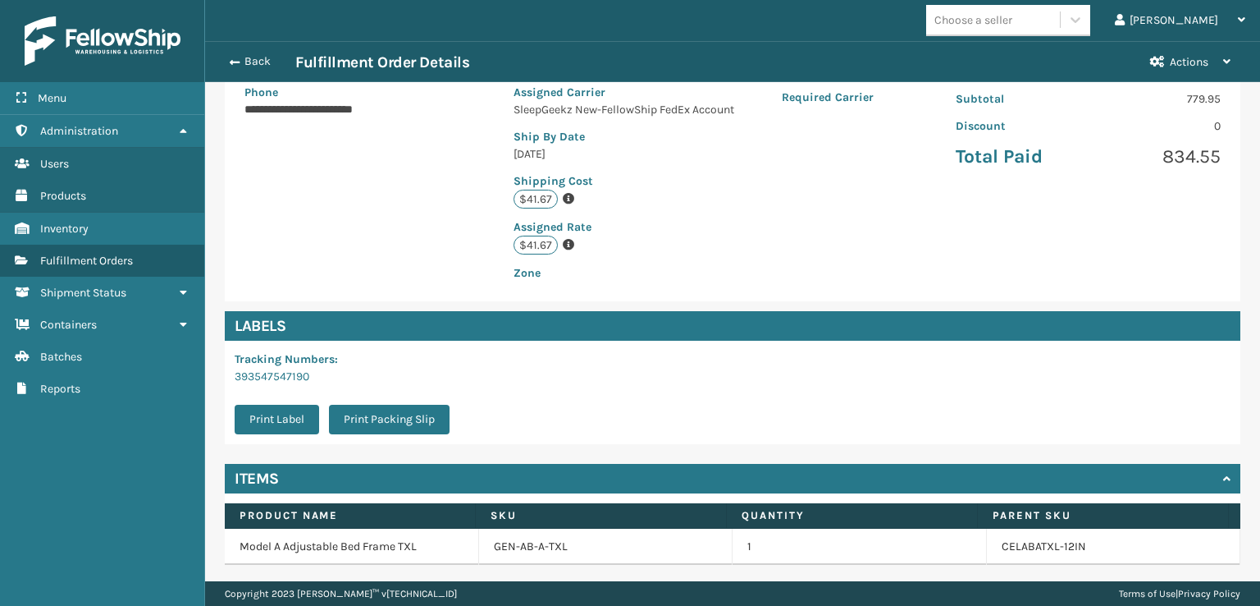
scroll to position [381, 0]
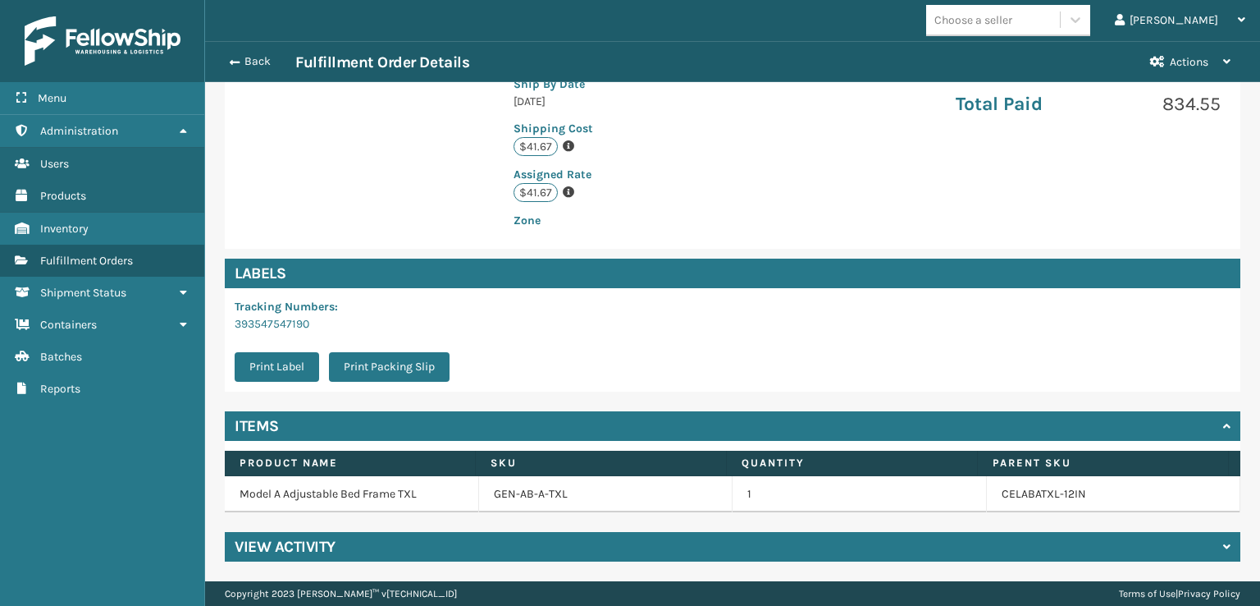
click at [1223, 550] on icon at bounding box center [1226, 546] width 7 height 11
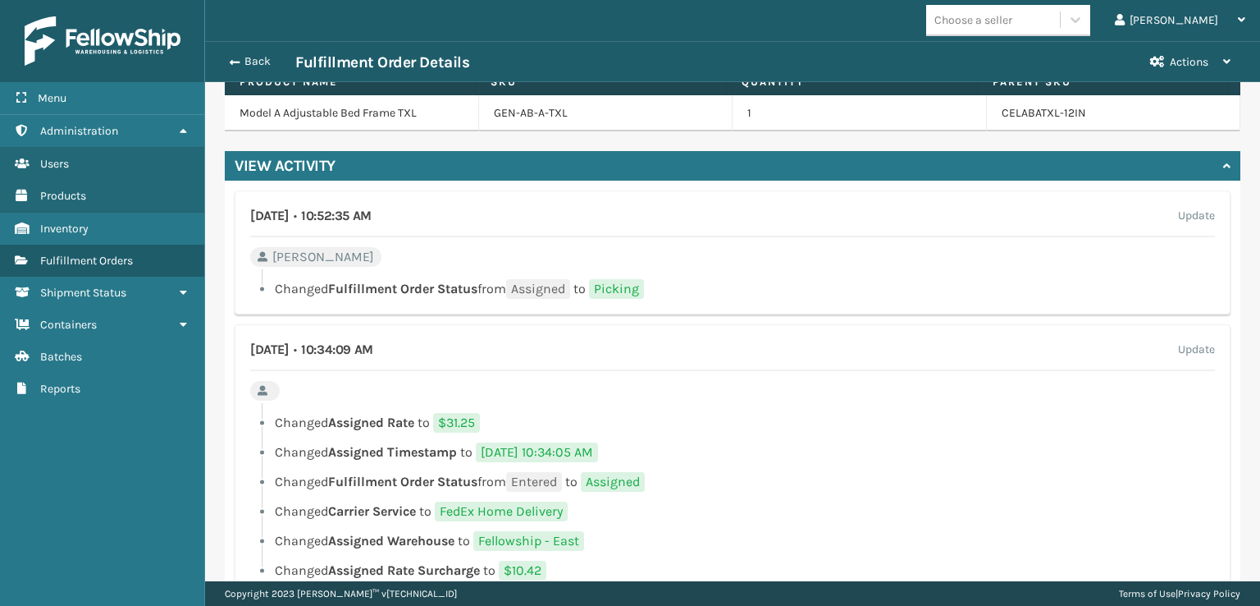
scroll to position [791, 0]
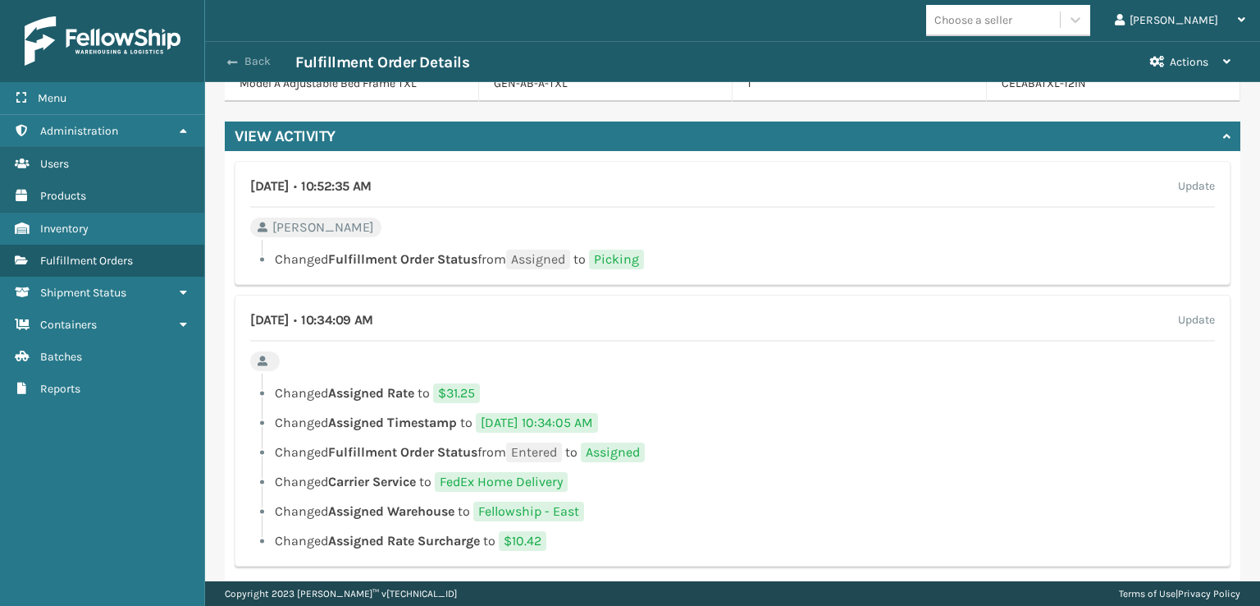
click at [236, 59] on span "button" at bounding box center [232, 62] width 10 height 11
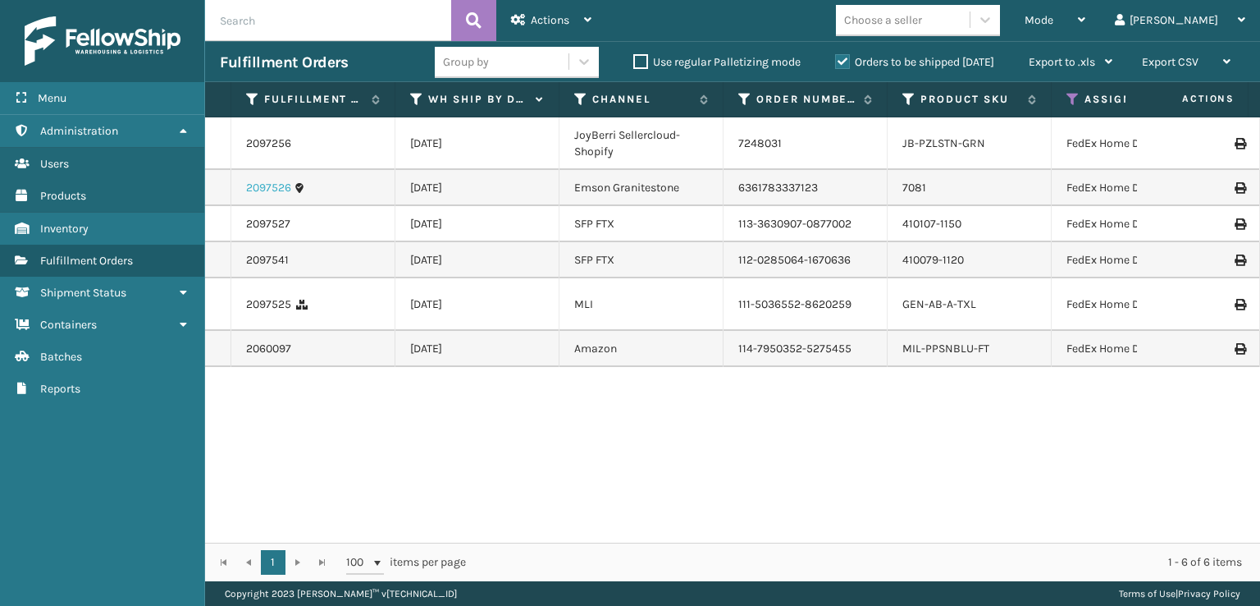
click at [258, 190] on link "2097526" at bounding box center [268, 188] width 45 height 16
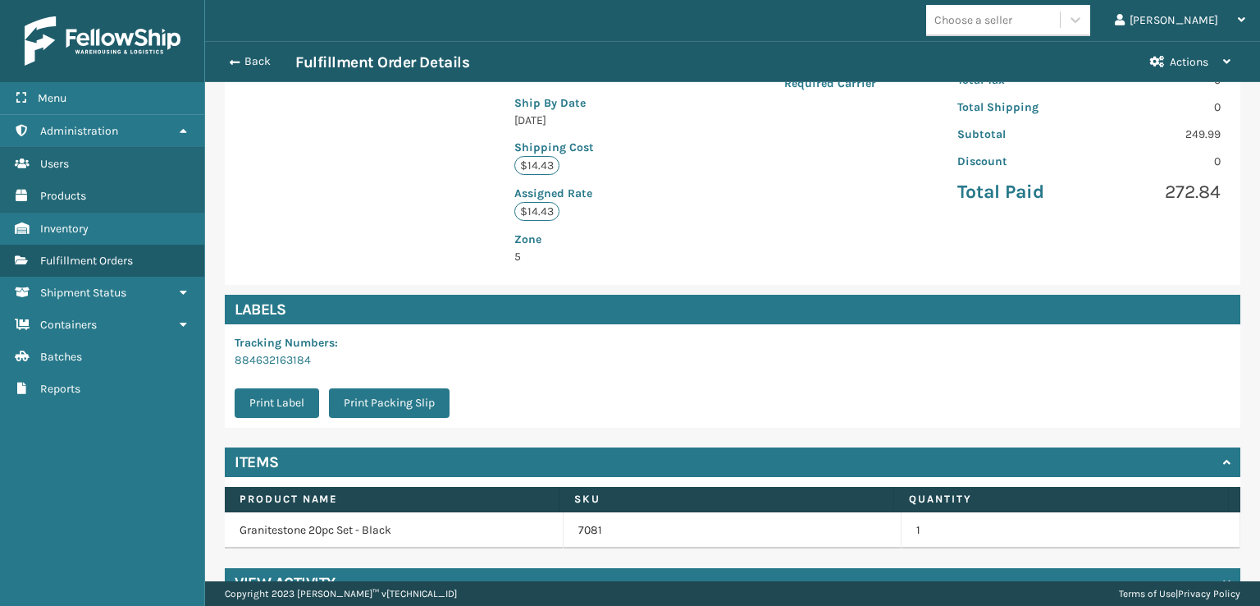
scroll to position [381, 0]
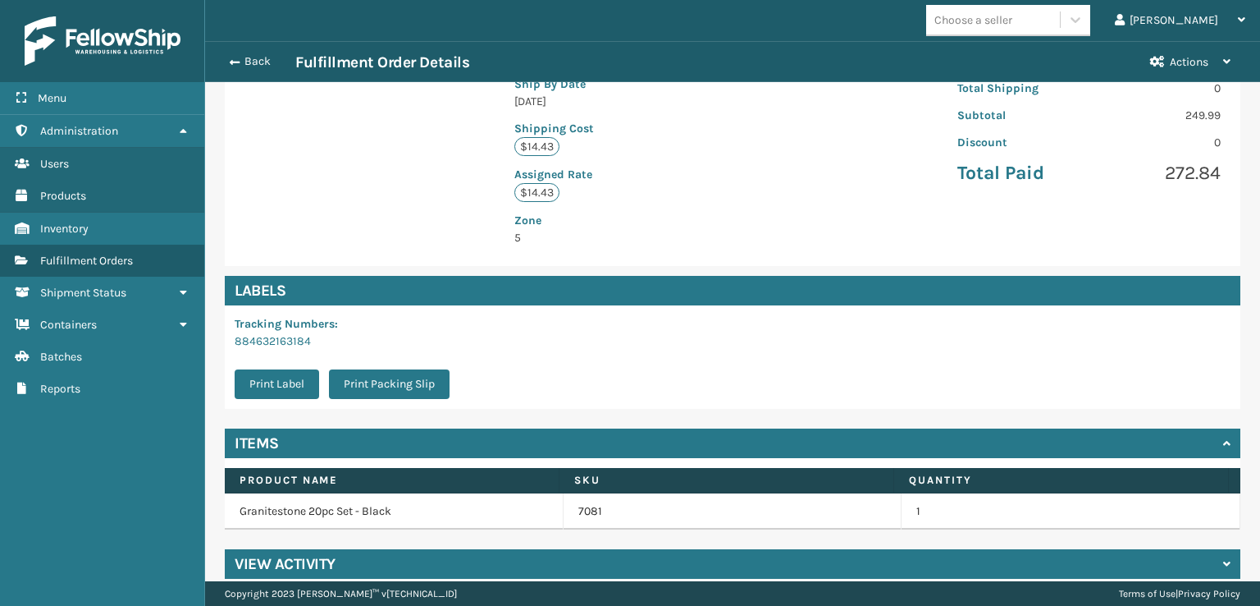
click at [1223, 558] on icon at bounding box center [1226, 563] width 7 height 11
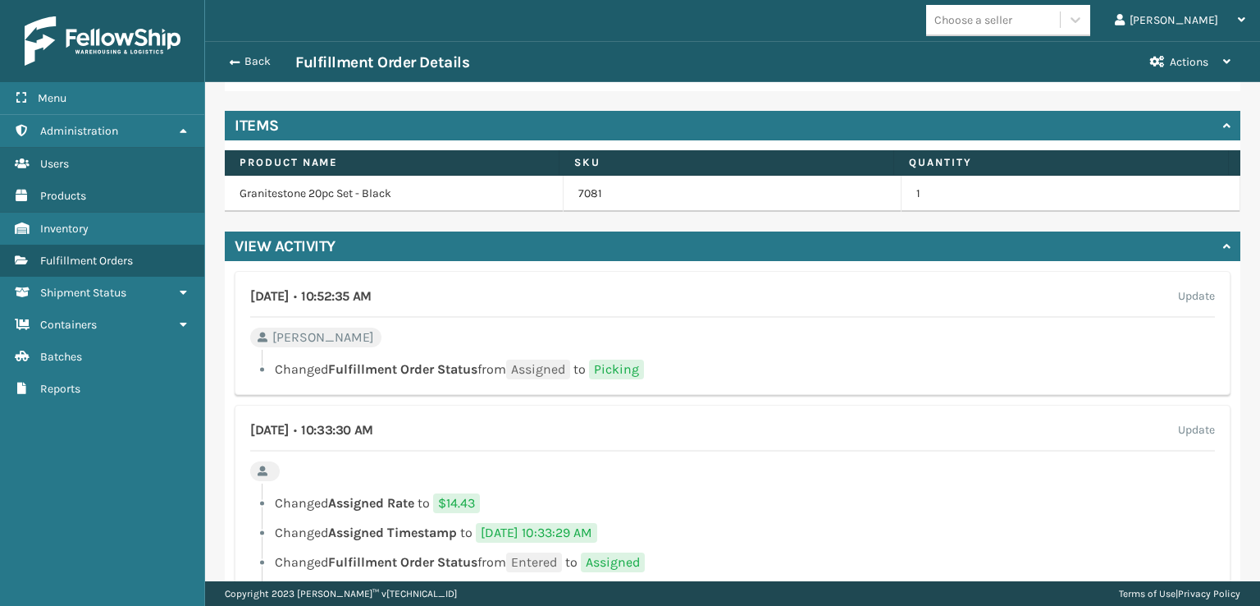
scroll to position [784, 0]
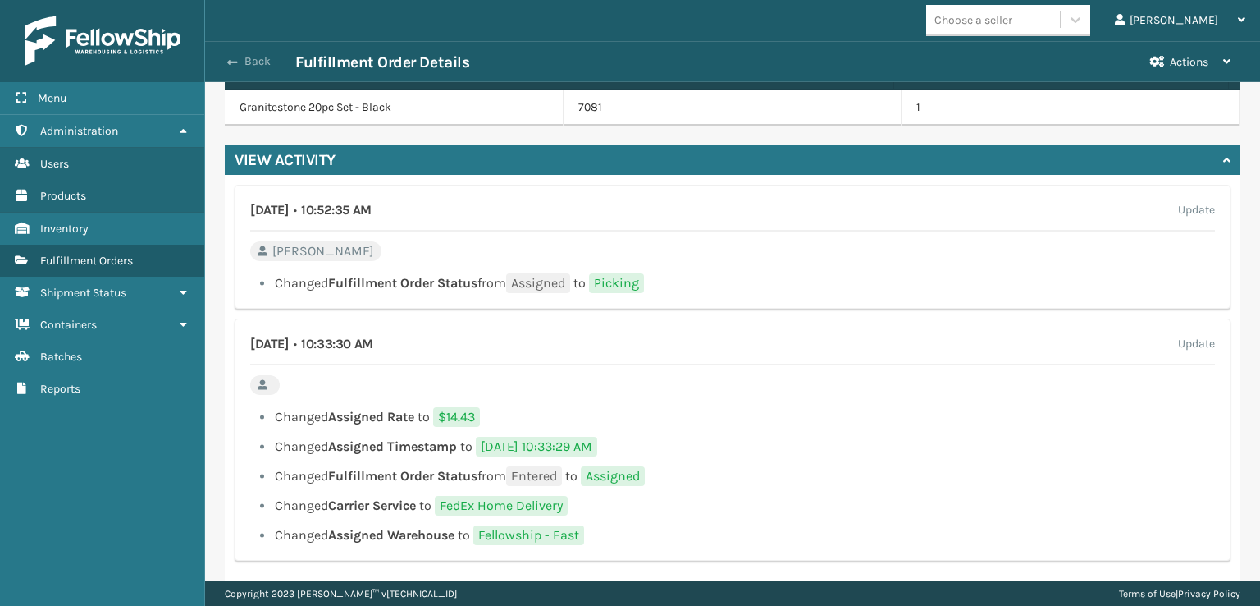
click at [231, 63] on span "button" at bounding box center [232, 62] width 10 height 11
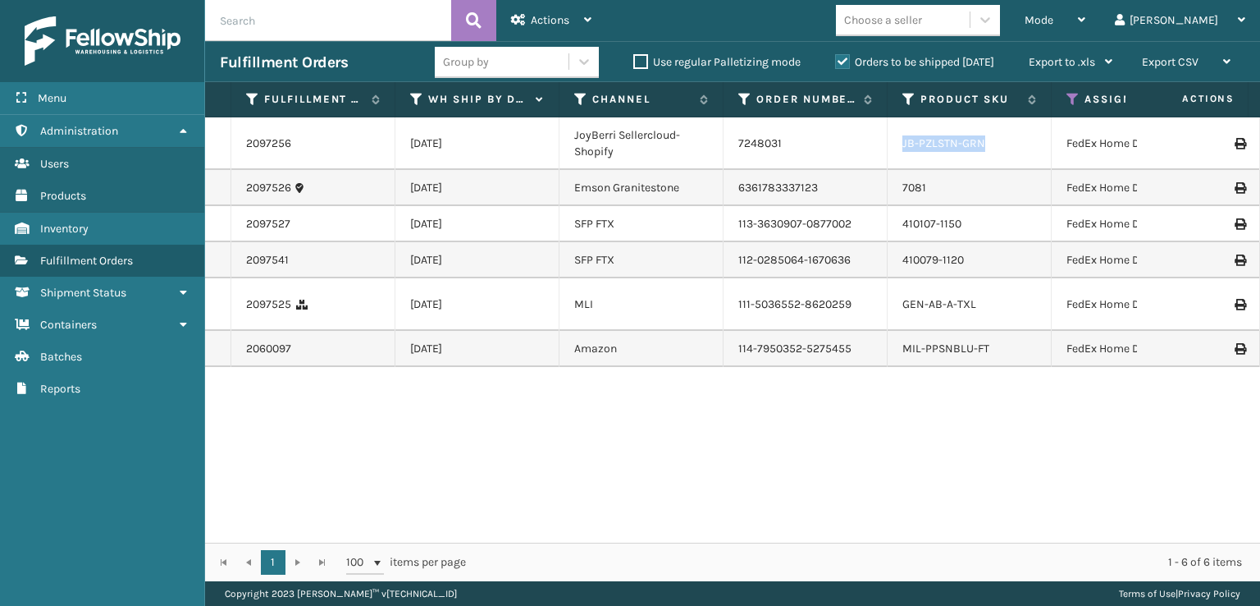
drag, startPoint x: 985, startPoint y: 145, endPoint x: 904, endPoint y: 146, distance: 80.4
click at [904, 146] on div "JB-PZLSTN-GRN" at bounding box center [970, 143] width 134 height 16
copy link "JB-PZLSTN-GRN"
click at [904, 450] on div "2097256 [DATE] JoyBerri Sellercloud- Shopify 7248031 JB-PZLSTN-GRN FedEx Home D…" at bounding box center [732, 329] width 1055 height 425
drag, startPoint x: 985, startPoint y: 139, endPoint x: 893, endPoint y: 141, distance: 92.8
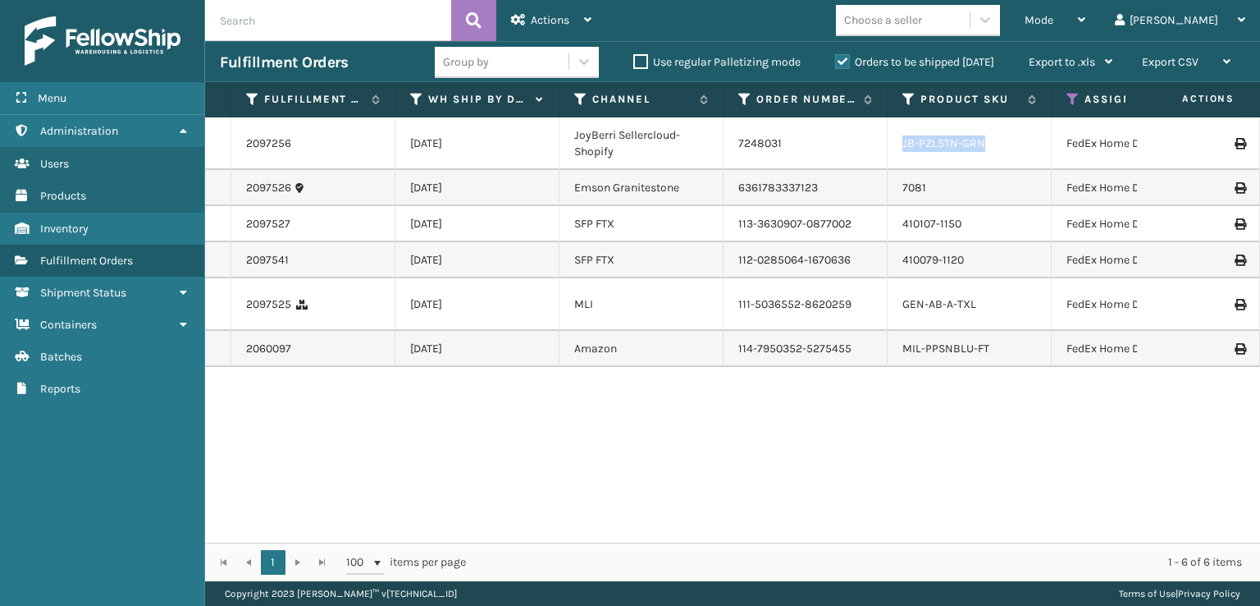
click at [893, 141] on td "JB-PZLSTN-GRN" at bounding box center [970, 143] width 164 height 53
copy link "JB-PZLSTN-GRN"
click at [992, 139] on div "JB-PZLSTN-GRN" at bounding box center [970, 143] width 134 height 16
click at [1010, 143] on div "JB-PZLSTN-GRN" at bounding box center [970, 143] width 134 height 16
drag, startPoint x: 804, startPoint y: 144, endPoint x: 769, endPoint y: 134, distance: 36.6
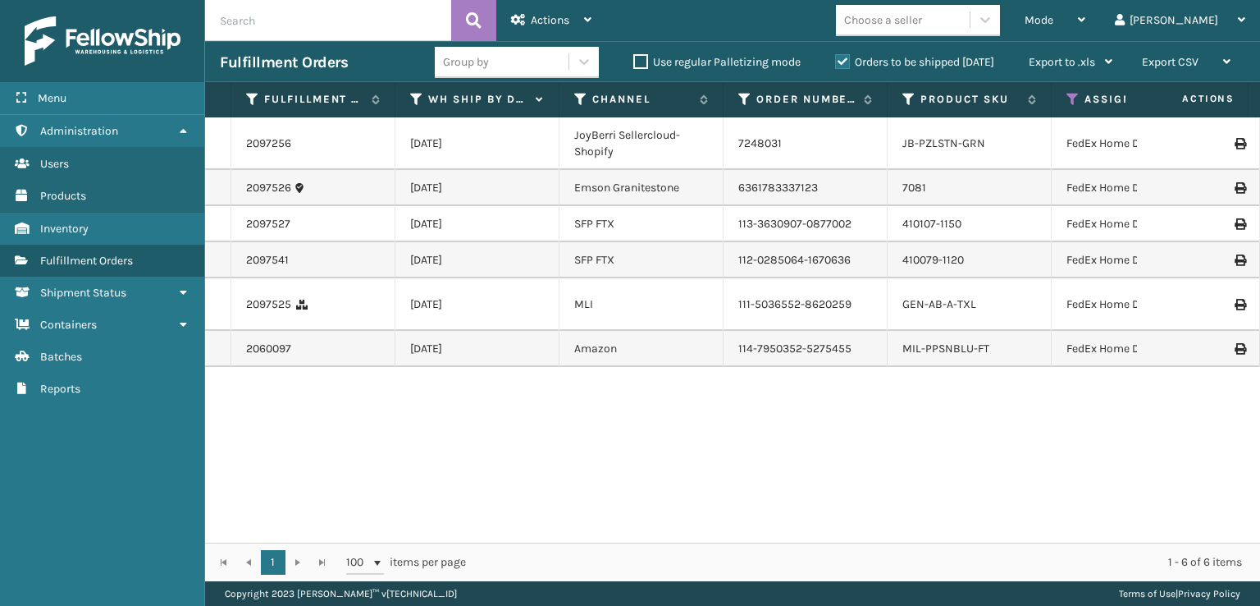
click at [793, 137] on td "7248031" at bounding box center [806, 143] width 164 height 53
click at [920, 146] on link "JB-PZLSTN-GRN" at bounding box center [944, 143] width 83 height 14
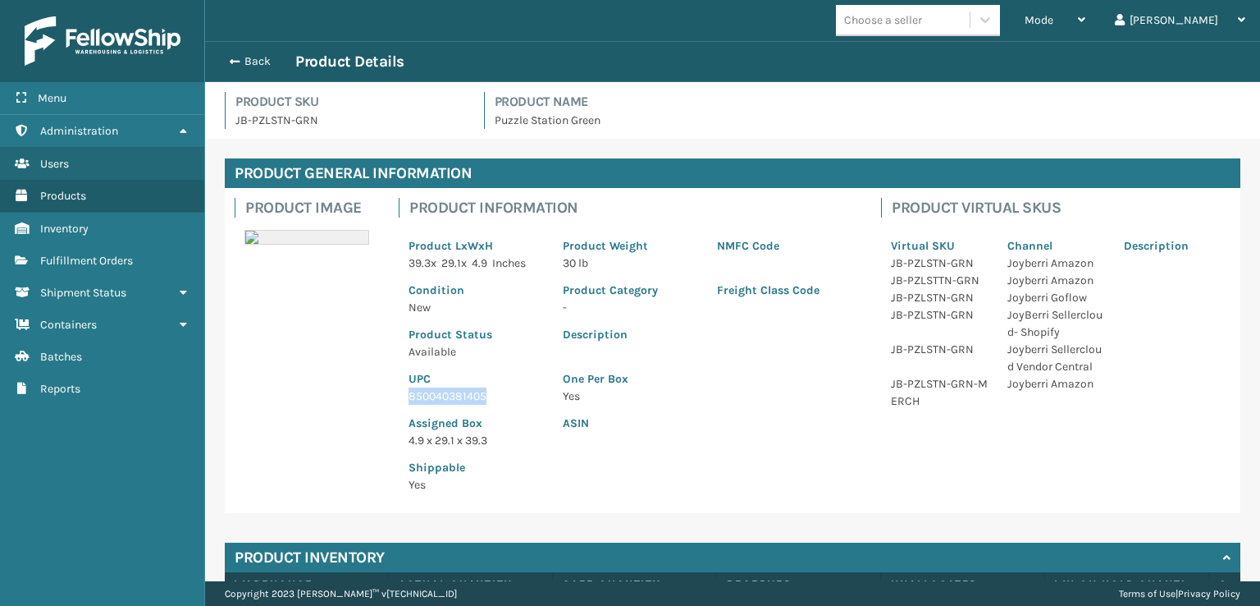
drag, startPoint x: 483, startPoint y: 391, endPoint x: 410, endPoint y: 388, distance: 73.1
click at [410, 388] on p "850040381405" at bounding box center [476, 395] width 135 height 17
copy p "850040381405"
click at [232, 60] on span "button" at bounding box center [232, 61] width 10 height 11
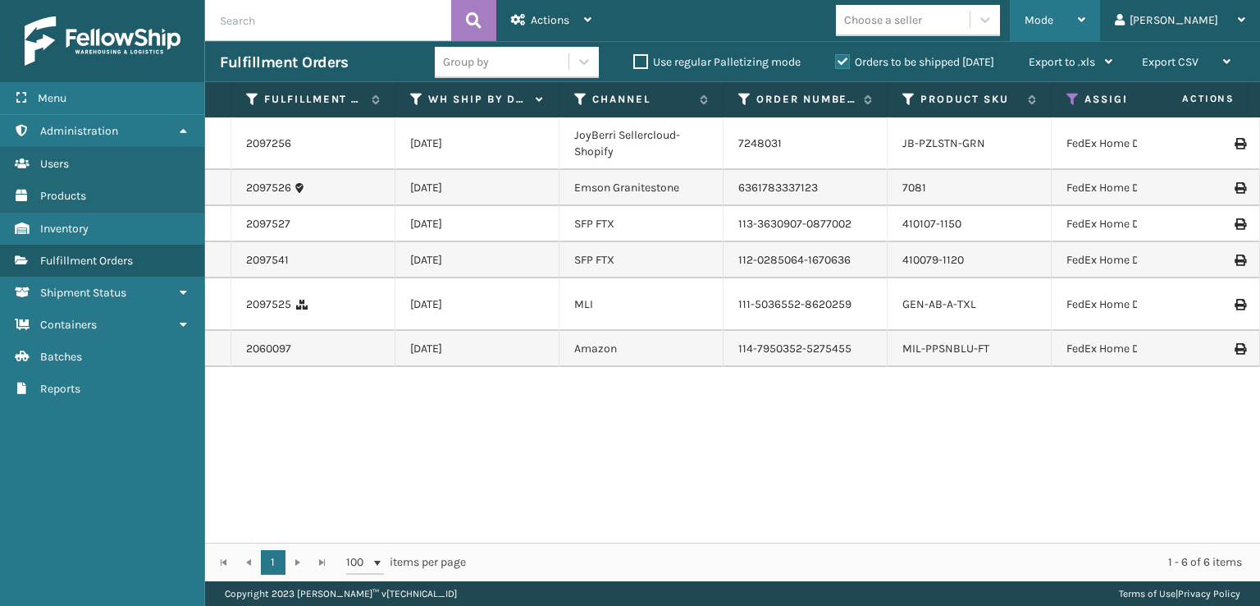
click at [1054, 13] on span "Mode" at bounding box center [1039, 20] width 29 height 14
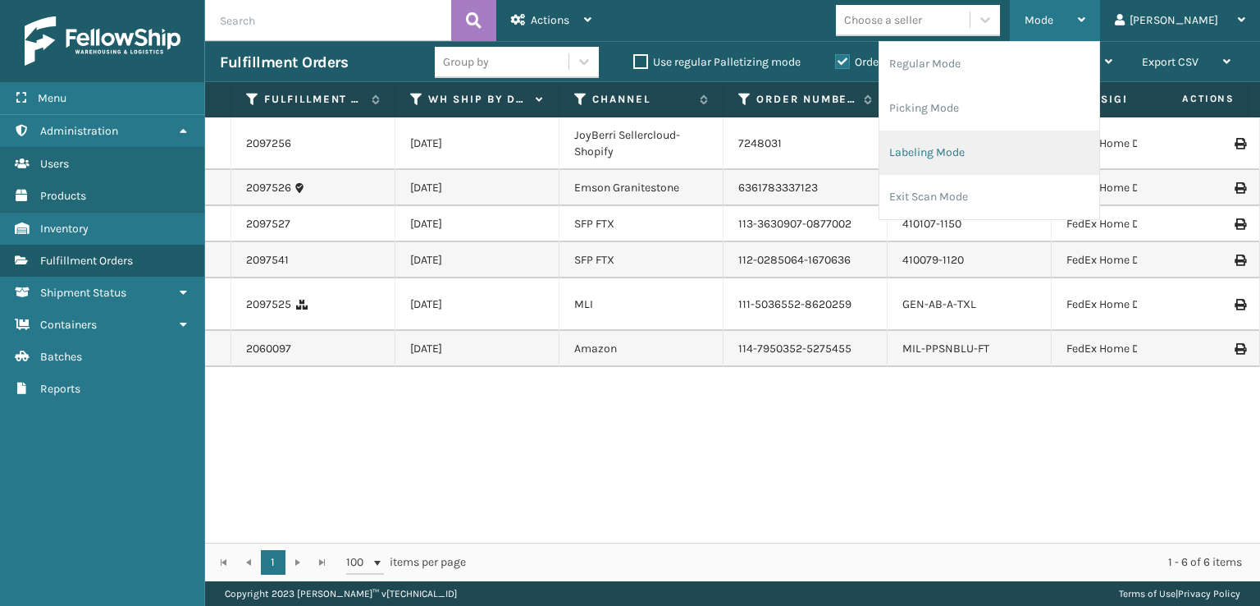
click at [977, 153] on li "Labeling Mode" at bounding box center [990, 152] width 220 height 44
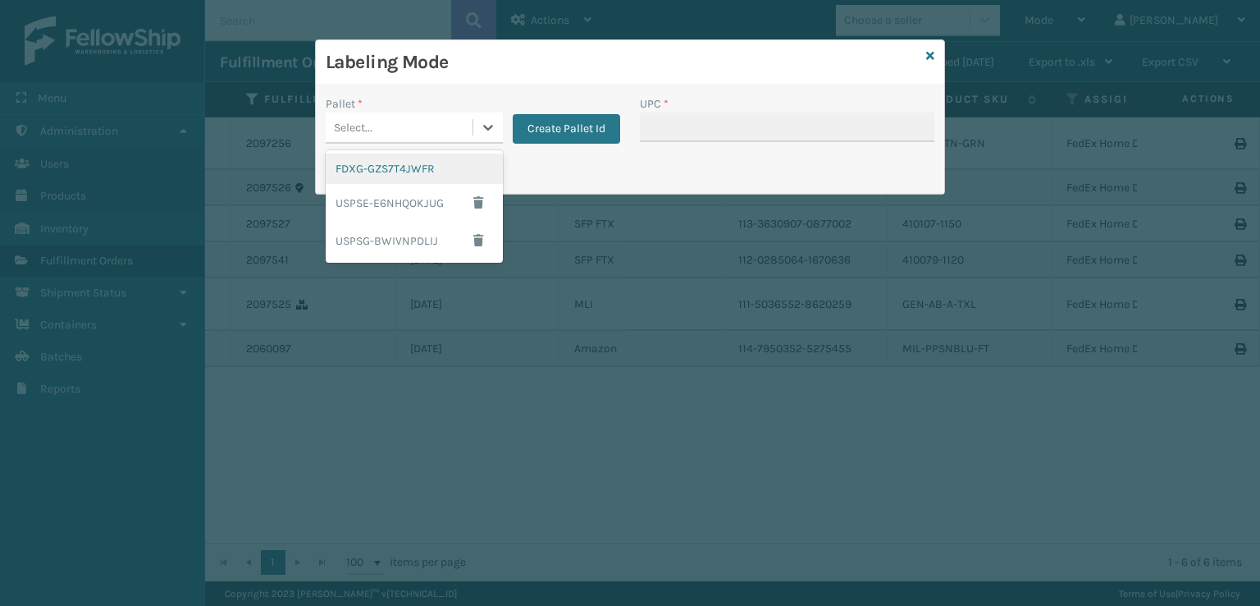
click at [428, 125] on div "Select..." at bounding box center [399, 127] width 147 height 27
click at [358, 175] on div "FDXG-GZS7T4JWFR" at bounding box center [414, 168] width 177 height 30
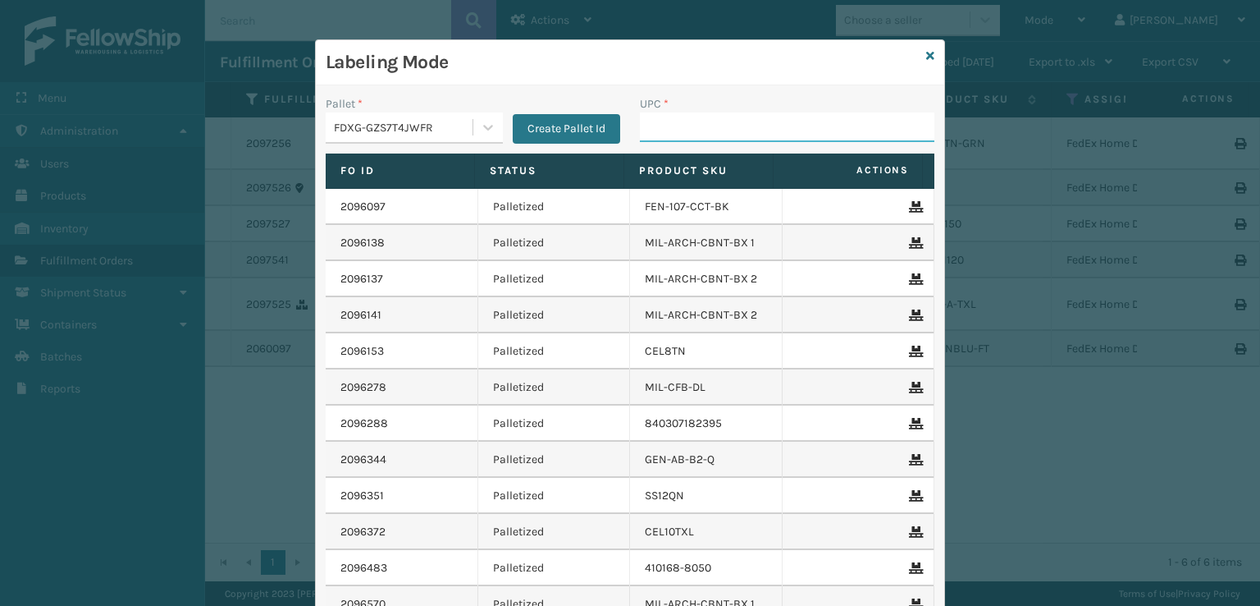
click at [774, 120] on input "UPC *" at bounding box center [787, 127] width 295 height 30
paste input "850040381405"
type input "850040381405"
click at [1010, 249] on div "Labeling Mode Pallet * FDXG-GZS7T4JWFR Create Pallet Id UPC * Fo Id Status Prod…" at bounding box center [630, 303] width 1260 height 606
click at [926, 52] on icon at bounding box center [930, 55] width 8 height 11
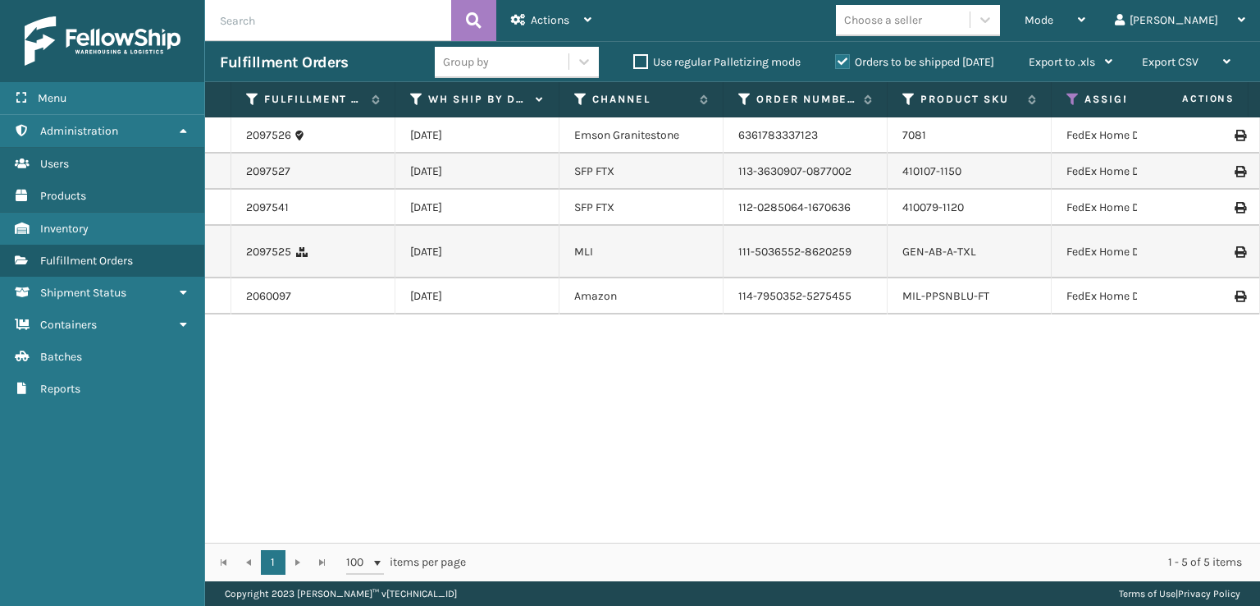
click at [899, 133] on td "7081" at bounding box center [970, 135] width 164 height 36
click at [929, 128] on div "7081" at bounding box center [970, 135] width 134 height 16
click at [923, 134] on link "7081" at bounding box center [915, 135] width 24 height 14
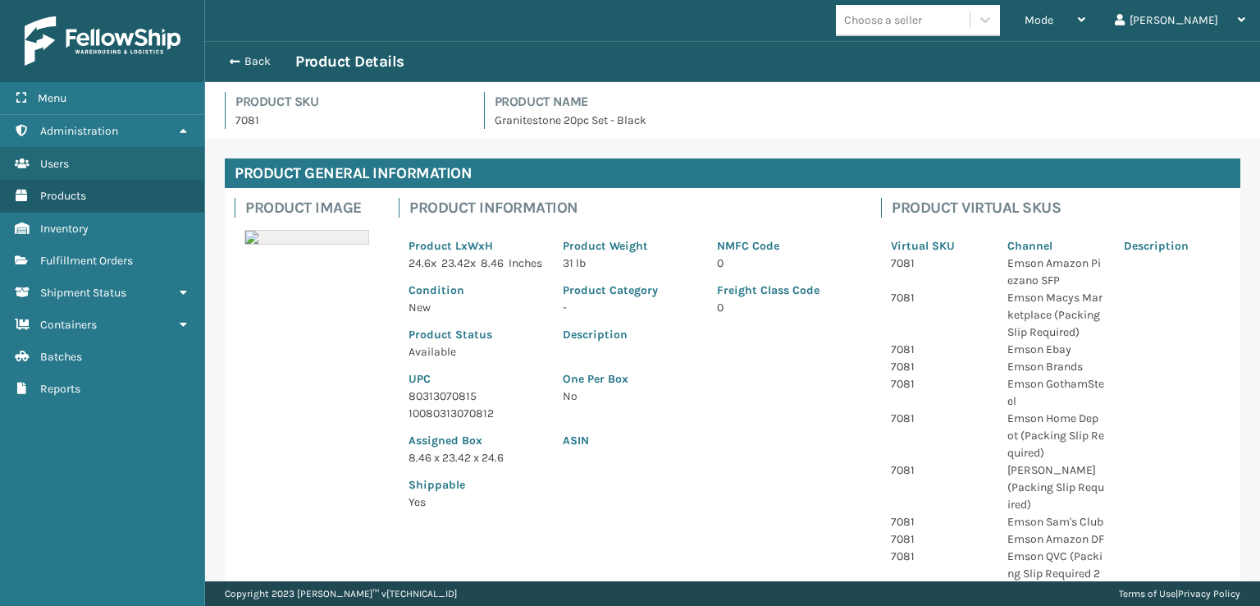
drag, startPoint x: 239, startPoint y: 62, endPoint x: 281, endPoint y: 116, distance: 68.3
click at [240, 62] on button "Back" at bounding box center [257, 61] width 75 height 15
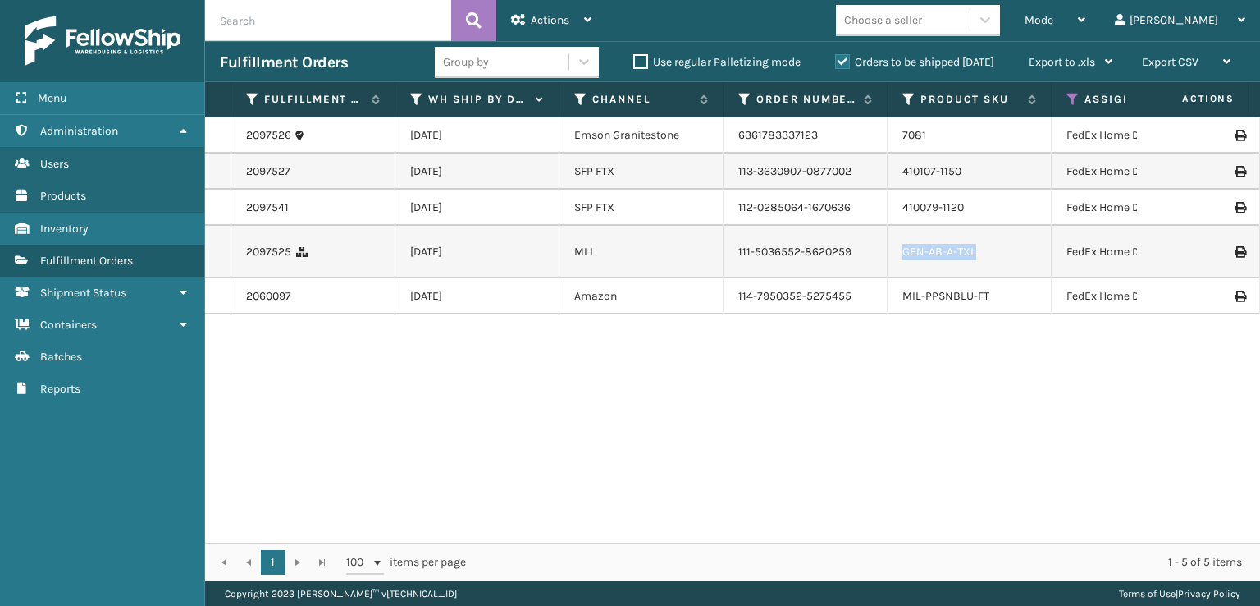
drag, startPoint x: 999, startPoint y: 263, endPoint x: 870, endPoint y: 272, distance: 130.0
copy tr "GEN-AB-A-TXL"
click at [952, 379] on div "2097526 [DATE] Emson Granitestone 6361783337123 7081 FedEx Home Delivery Pickin…" at bounding box center [732, 329] width 1055 height 425
click at [1054, 16] on span "Mode" at bounding box center [1039, 20] width 29 height 14
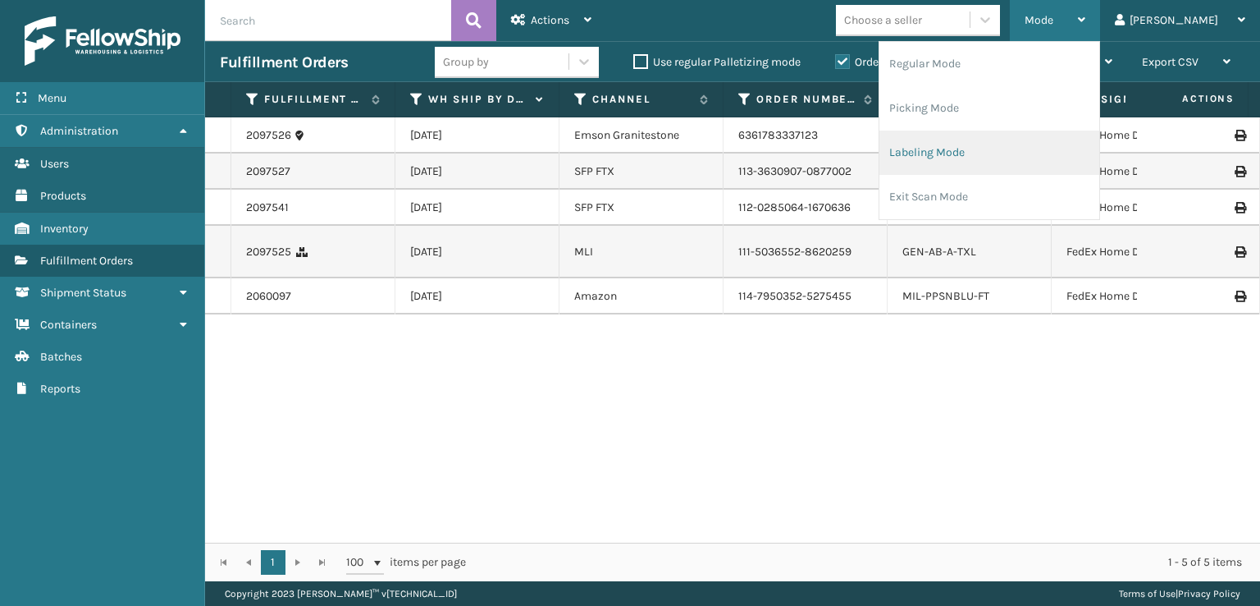
click at [979, 156] on li "Labeling Mode" at bounding box center [990, 152] width 220 height 44
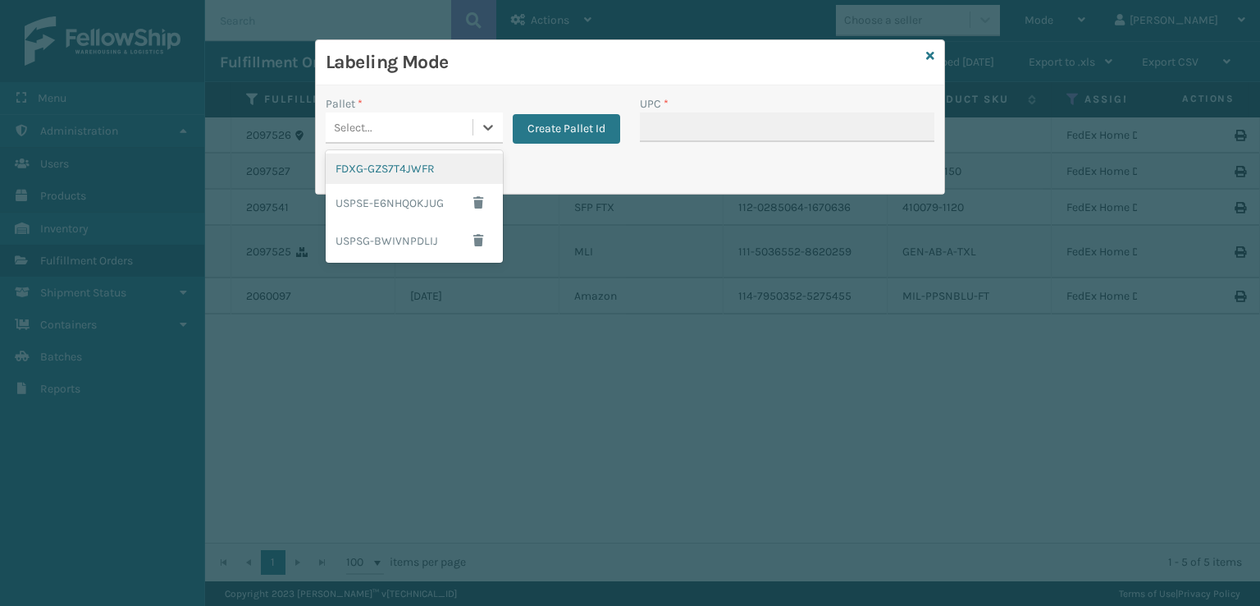
click at [427, 121] on div "Select..." at bounding box center [399, 127] width 147 height 27
click at [381, 176] on div "FDXG-GZS7T4JWFR" at bounding box center [414, 168] width 177 height 30
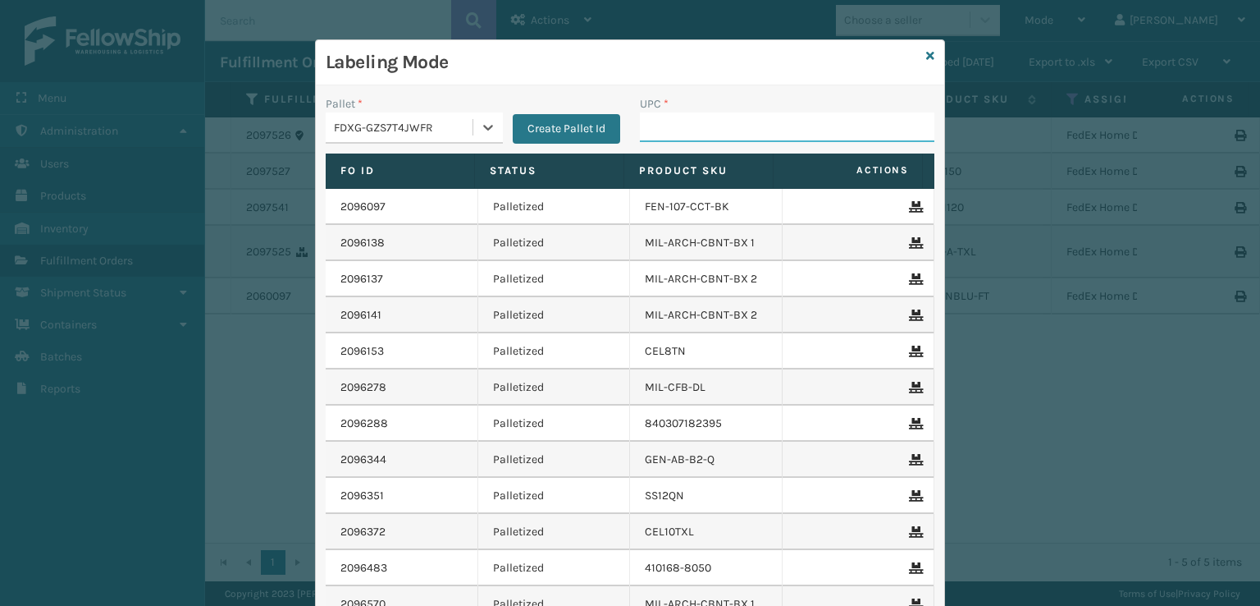
click at [653, 129] on input "UPC *" at bounding box center [787, 127] width 295 height 30
click at [919, 56] on div "Labeling Mode" at bounding box center [630, 62] width 629 height 45
click at [926, 56] on icon at bounding box center [930, 55] width 8 height 11
